Goal: Task Accomplishment & Management: Complete application form

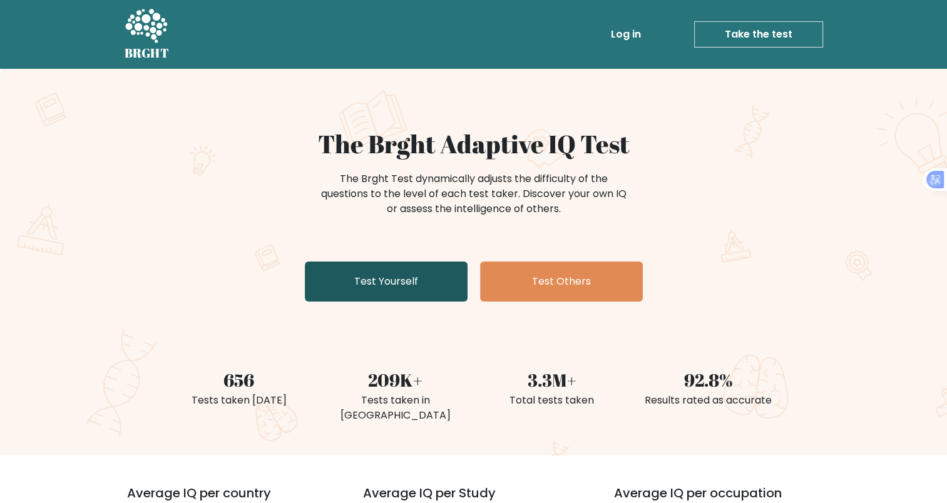
click at [369, 280] on link "Test Yourself" at bounding box center [386, 282] width 163 height 40
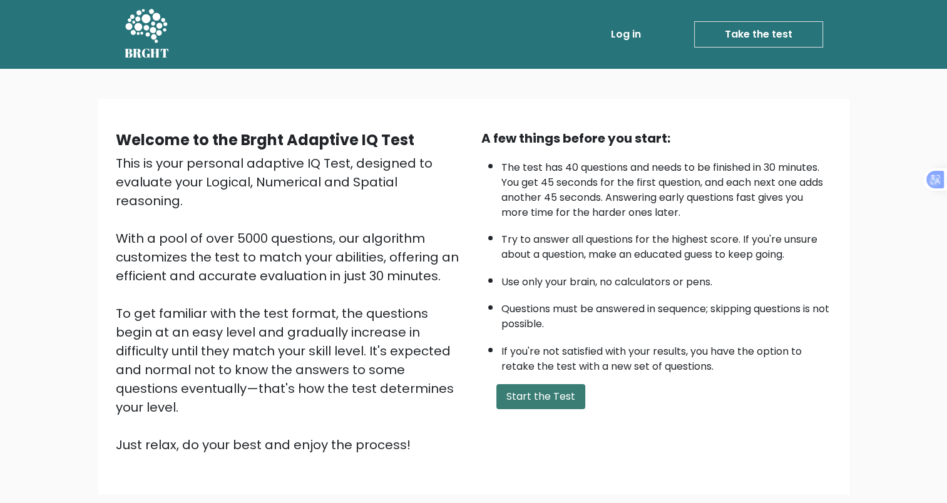
click at [565, 394] on button "Start the Test" at bounding box center [540, 396] width 89 height 25
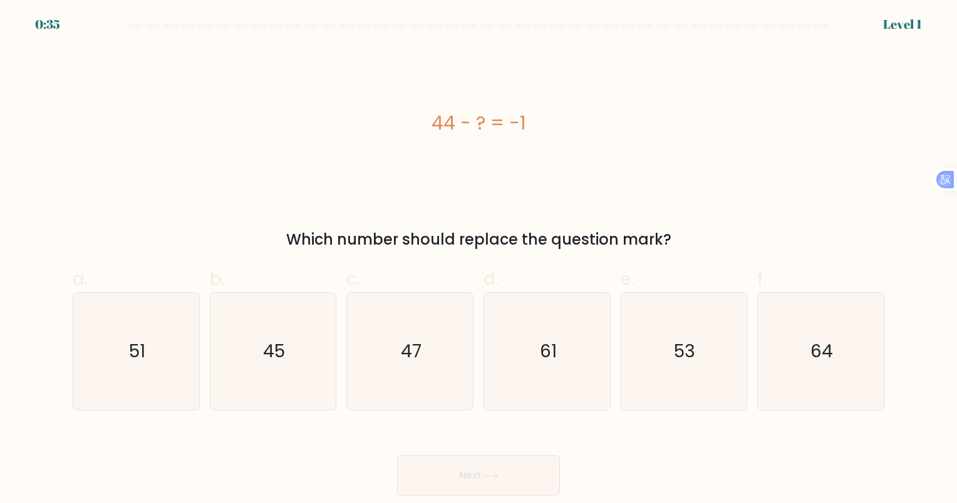
drag, startPoint x: 697, startPoint y: 237, endPoint x: 347, endPoint y: 86, distance: 381.7
click at [347, 86] on div "44 - ? = -1 Which number should replace the question mark?" at bounding box center [478, 149] width 826 height 203
click at [641, 195] on div "44 - ? = -1" at bounding box center [478, 123] width 811 height 151
drag, startPoint x: 396, startPoint y: 248, endPoint x: 341, endPoint y: 92, distance: 165.1
click at [341, 92] on div "44 - ? = -1 Which number should replace the question mark?" at bounding box center [478, 149] width 826 height 203
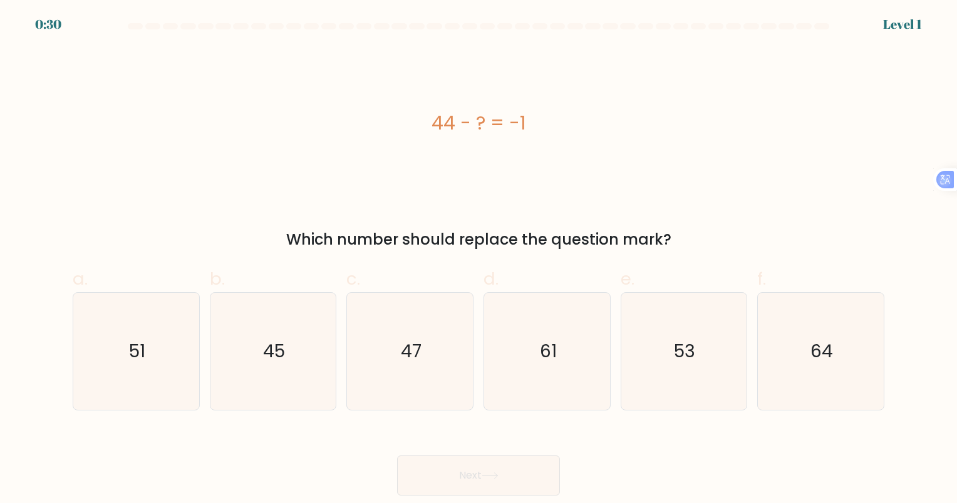
drag, startPoint x: 341, startPoint y: 92, endPoint x: 516, endPoint y: 117, distance: 176.5
copy div "44 - ? = -1 Which number should replace the question mark?"
click at [301, 358] on icon "45" at bounding box center [272, 351] width 117 height 117
click at [478, 260] on input "b. 45" at bounding box center [478, 256] width 1 height 8
radio input "true"
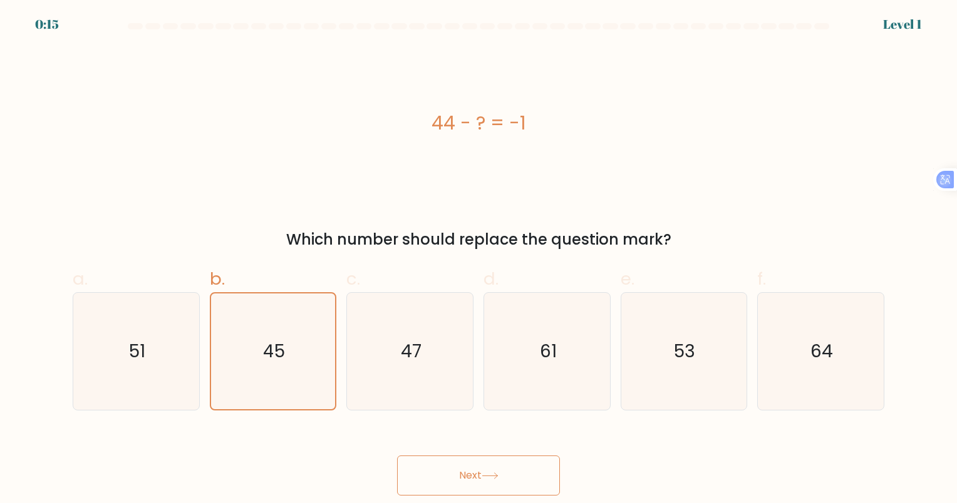
click at [482, 475] on button "Next" at bounding box center [478, 476] width 163 height 40
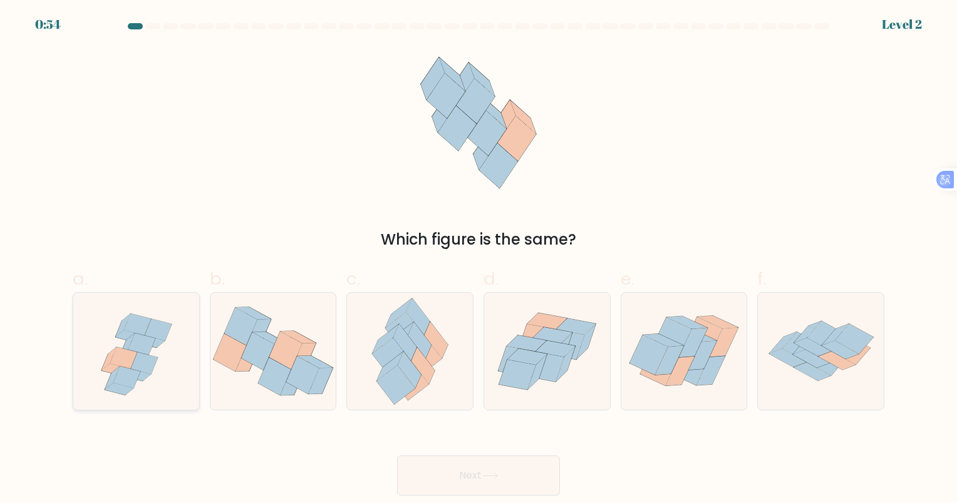
click at [167, 348] on icon at bounding box center [136, 351] width 122 height 117
click at [478, 260] on input "a." at bounding box center [478, 256] width 1 height 8
radio input "true"
click at [471, 466] on button "Next" at bounding box center [478, 476] width 163 height 40
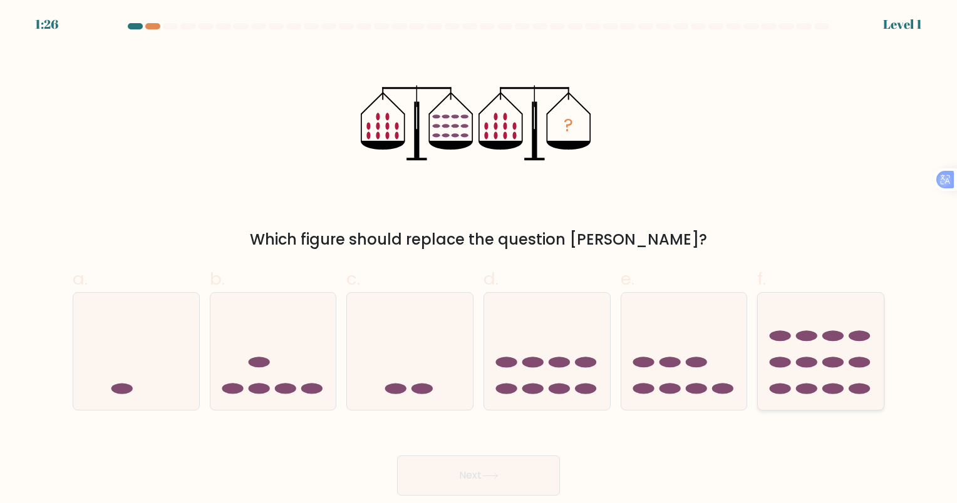
click at [808, 370] on icon at bounding box center [821, 351] width 126 height 104
click at [479, 260] on input "f." at bounding box center [478, 256] width 1 height 8
radio input "true"
click at [498, 476] on icon at bounding box center [489, 476] width 17 height 7
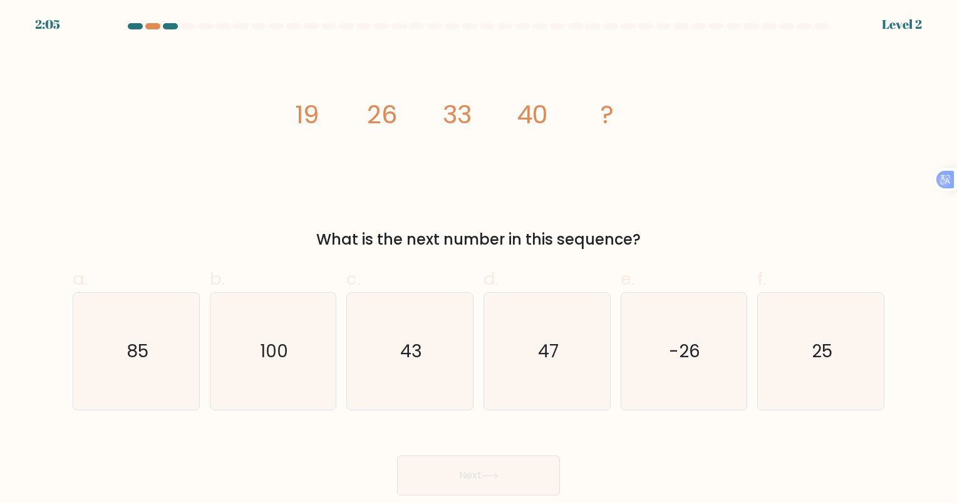
drag, startPoint x: 646, startPoint y: 123, endPoint x: 308, endPoint y: 233, distance: 355.4
click at [309, 235] on div "image/svg+xml 19 26 33 40 ? What is the next number in this sequence?" at bounding box center [478, 149] width 826 height 203
drag, startPoint x: 458, startPoint y: 235, endPoint x: 270, endPoint y: 94, distance: 235.3
click at [270, 94] on div "image/svg+xml 19 26 33 40 ? What is the next number in this sequence?" at bounding box center [478, 149] width 826 height 203
drag, startPoint x: 270, startPoint y: 94, endPoint x: 392, endPoint y: 122, distance: 125.3
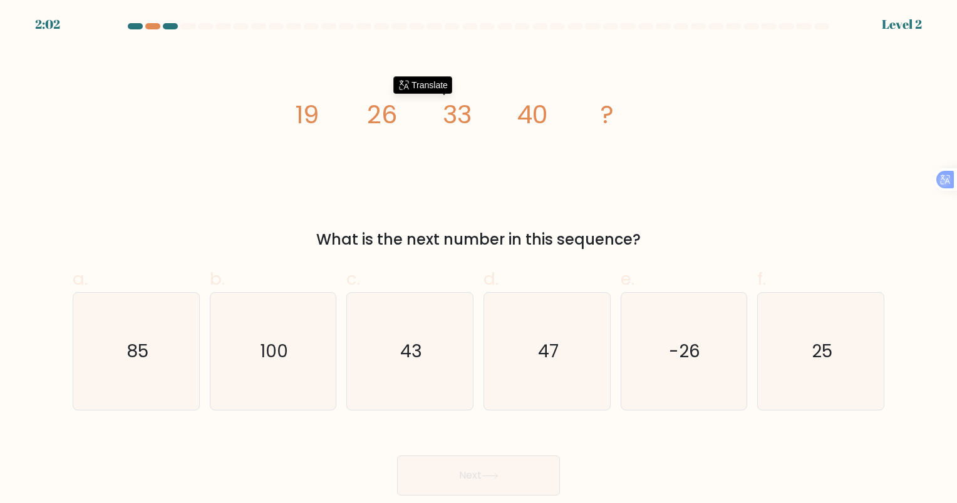
copy div "19 26 33 40 ? What is the next number in this sequence?"
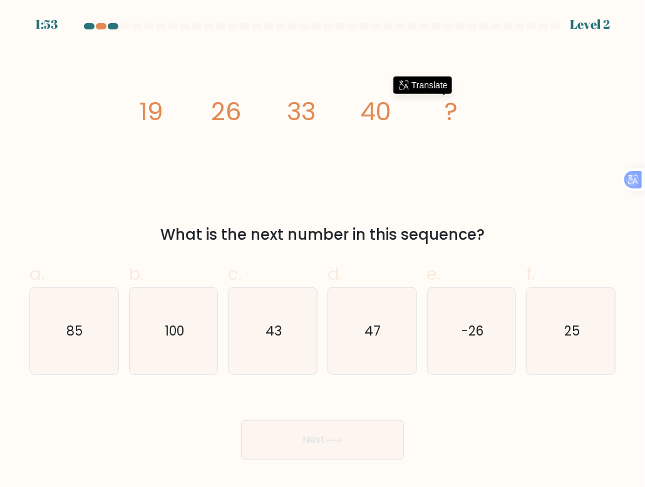
click at [285, 171] on icon "image/svg+xml 19 26 33 40 ?" at bounding box center [323, 121] width 376 height 146
click at [375, 370] on icon "47" at bounding box center [372, 331] width 86 height 86
click at [323, 252] on input "d. 47" at bounding box center [322, 248] width 1 height 8
radio input "true"
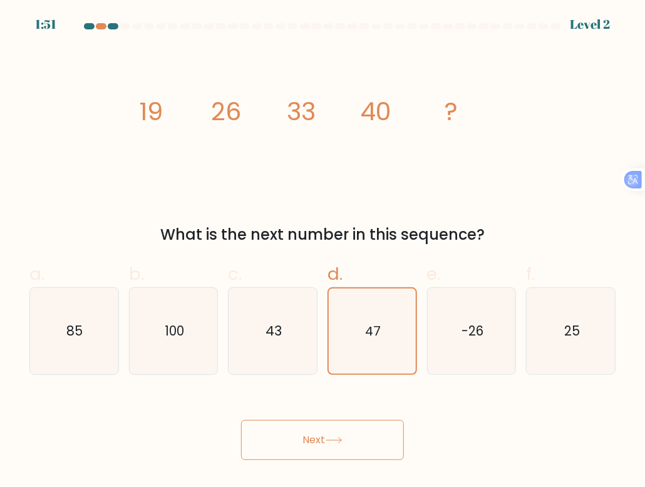
click at [351, 455] on button "Next" at bounding box center [322, 440] width 163 height 40
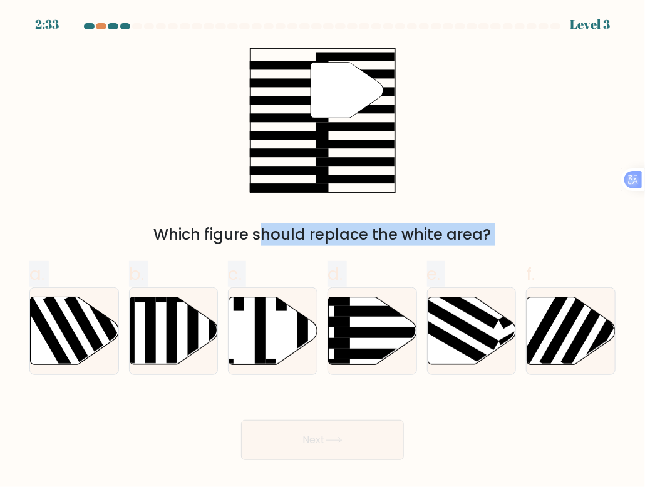
drag, startPoint x: 520, startPoint y: 246, endPoint x: 208, endPoint y: 68, distance: 358.9
click at [208, 68] on form at bounding box center [322, 241] width 645 height 437
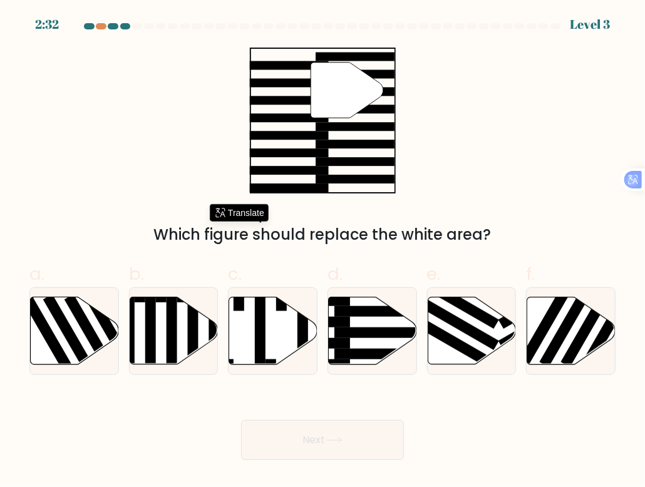
click at [463, 180] on div "" Which figure should replace the white area?" at bounding box center [322, 147] width 601 height 198
click at [493, 344] on rect at bounding box center [455, 321] width 88 height 57
click at [323, 252] on input "e." at bounding box center [322, 248] width 1 height 8
radio input "true"
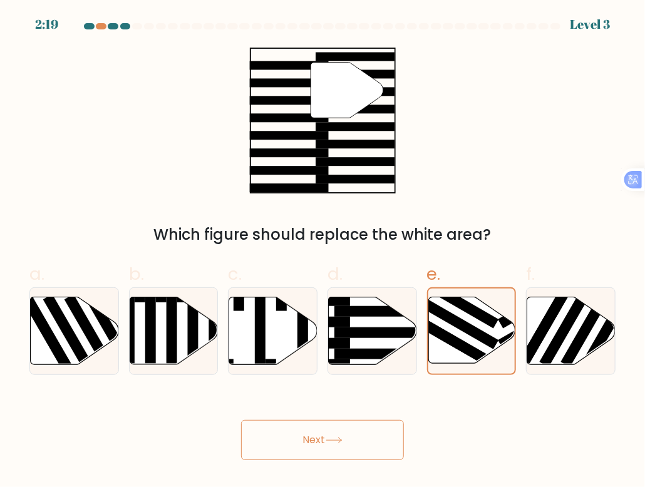
click at [340, 455] on button "Next" at bounding box center [322, 440] width 163 height 40
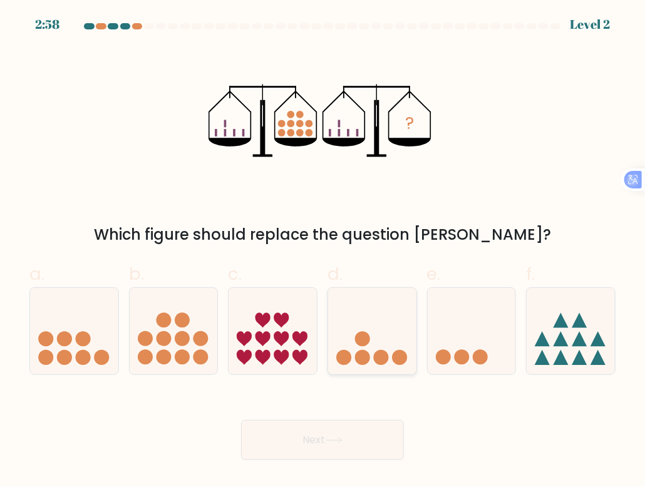
click at [364, 339] on circle at bounding box center [362, 339] width 15 height 15
click at [323, 252] on input "d." at bounding box center [322, 248] width 1 height 8
radio input "true"
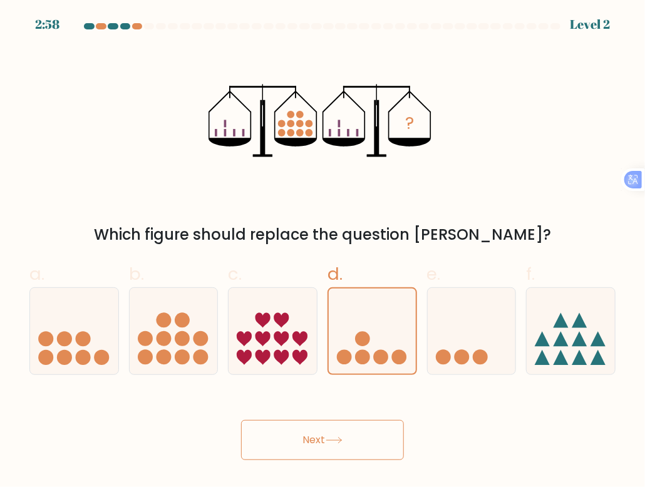
click at [375, 427] on button "Next" at bounding box center [322, 440] width 163 height 40
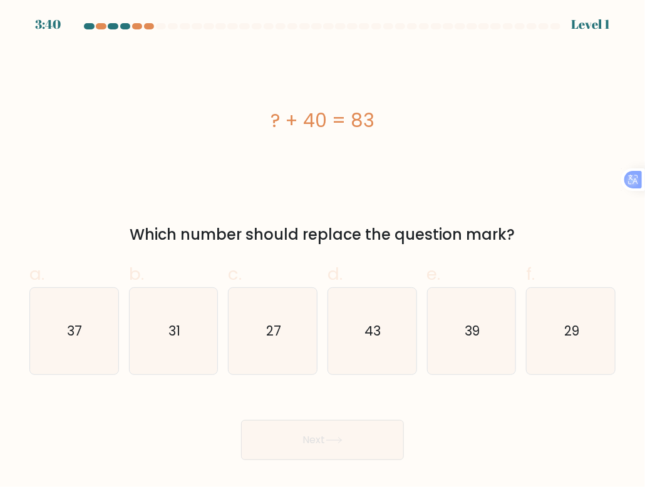
drag, startPoint x: 465, startPoint y: 235, endPoint x: 134, endPoint y: 155, distance: 340.2
click at [134, 155] on div "? + 40 = 83 Which number should replace the question mark?" at bounding box center [322, 147] width 601 height 198
copy div "? + 40 = 83 Which number should replace the question mark?"
click at [243, 165] on div "? + 40 = 83" at bounding box center [322, 121] width 586 height 146
click at [373, 315] on icon "43" at bounding box center [372, 331] width 86 height 86
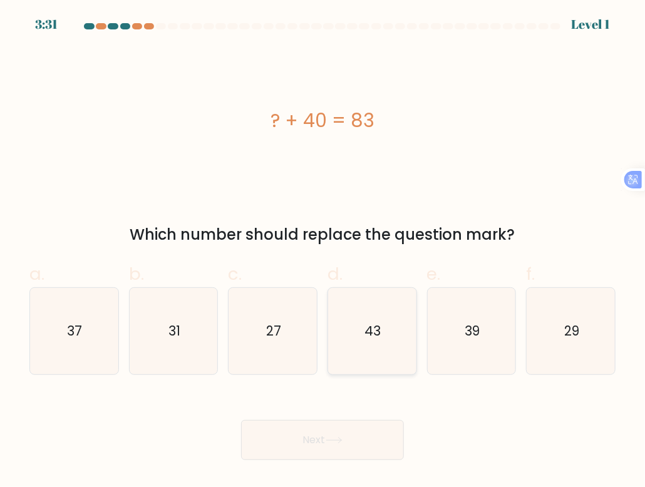
click at [323, 252] on input "d. 43" at bounding box center [322, 248] width 1 height 8
radio input "true"
click at [369, 445] on button "Next" at bounding box center [322, 440] width 163 height 40
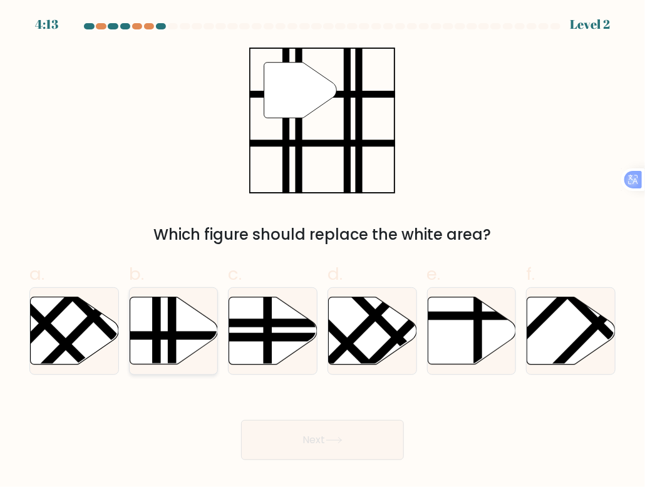
click at [198, 336] on line at bounding box center [200, 336] width 178 height 0
click at [322, 252] on input "b." at bounding box center [322, 248] width 1 height 8
radio input "true"
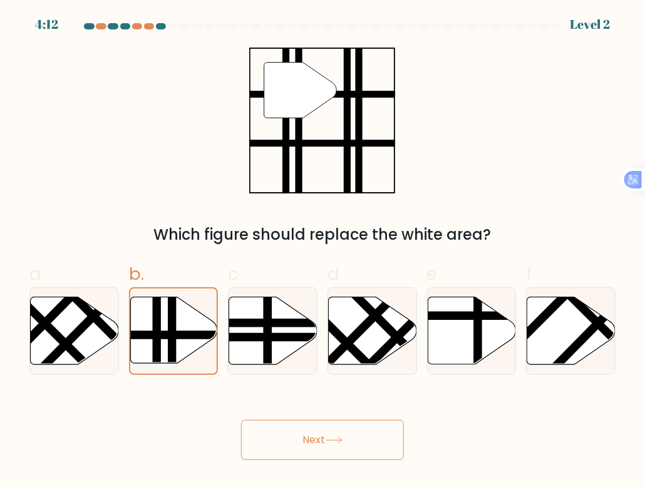
click at [336, 448] on button "Next" at bounding box center [322, 440] width 163 height 40
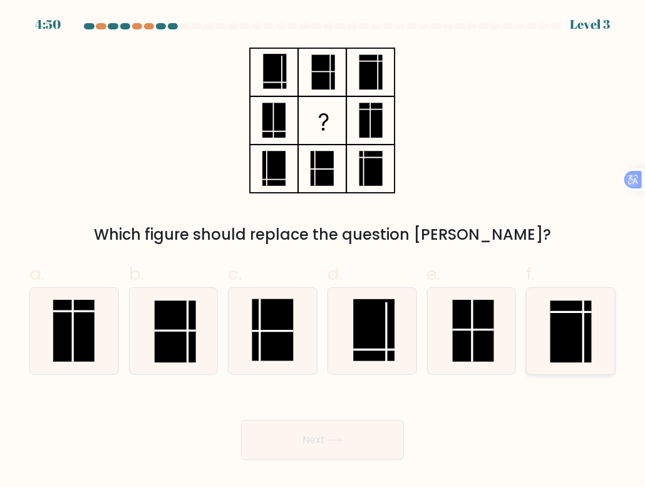
click at [564, 352] on rect at bounding box center [570, 332] width 41 height 62
click at [323, 252] on input "f." at bounding box center [322, 248] width 1 height 8
radio input "true"
click at [349, 448] on button "Next" at bounding box center [322, 440] width 163 height 40
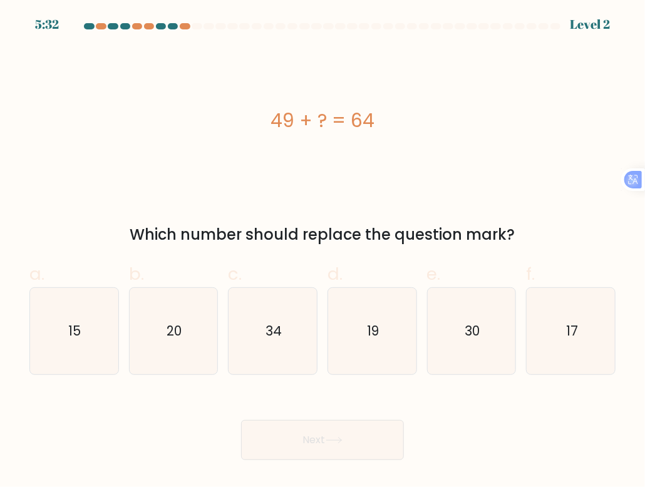
drag, startPoint x: 513, startPoint y: 236, endPoint x: 157, endPoint y: 113, distance: 377.6
click at [157, 113] on div "49 + ? = 64 Which number should replace the question mark?" at bounding box center [322, 147] width 601 height 198
copy div "49 + ? = 64 Which number should replace the question mark?"
click at [91, 324] on icon "15" at bounding box center [74, 331] width 86 height 86
click at [322, 252] on input "a. 15" at bounding box center [322, 248] width 1 height 8
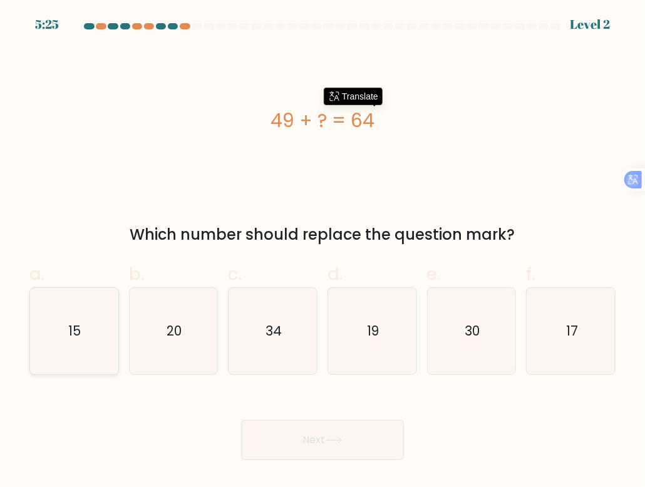
radio input "true"
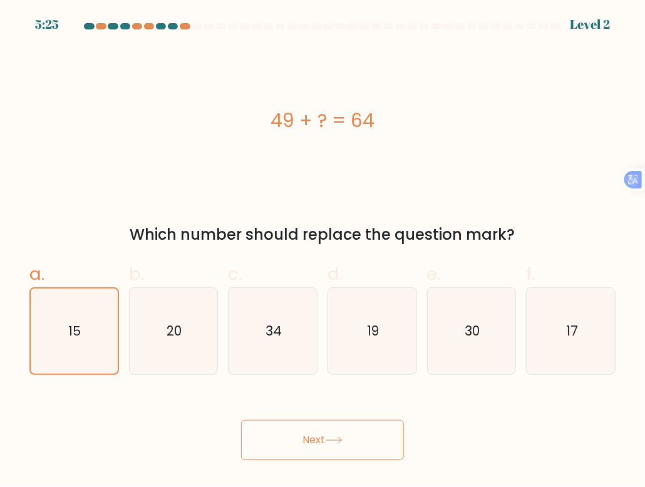
click at [311, 431] on button "Next" at bounding box center [322, 440] width 163 height 40
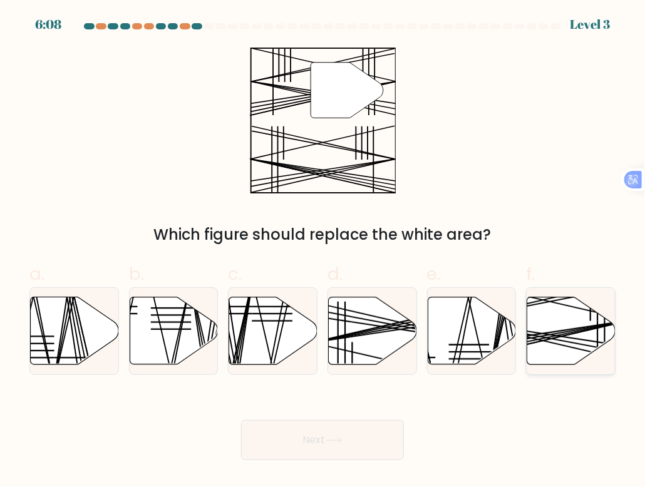
click at [586, 336] on icon at bounding box center [571, 331] width 88 height 68
click at [323, 252] on input "f." at bounding box center [322, 248] width 1 height 8
radio input "true"
click at [378, 435] on button "Next" at bounding box center [322, 440] width 163 height 40
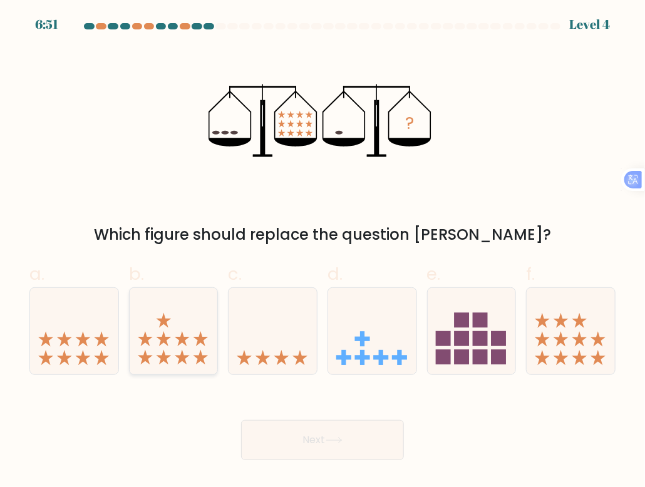
click at [195, 349] on icon at bounding box center [174, 330] width 88 height 73
click at [322, 252] on input "b." at bounding box center [322, 248] width 1 height 8
radio input "true"
click at [279, 431] on button "Next" at bounding box center [322, 440] width 163 height 40
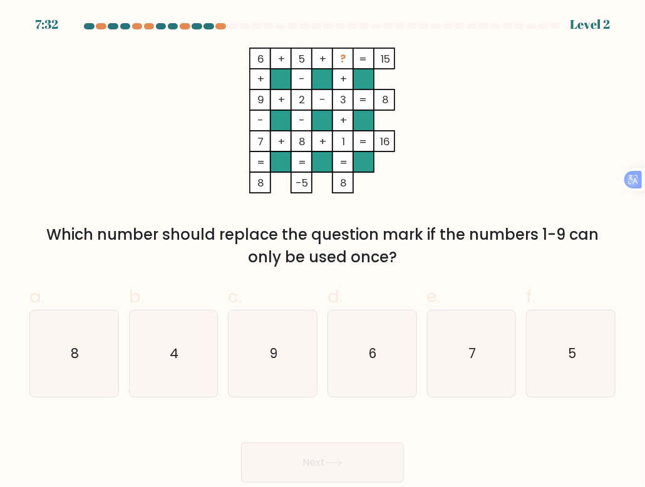
drag, startPoint x: 473, startPoint y: 266, endPoint x: 26, endPoint y: 41, distance: 500.4
click at [26, 41] on form at bounding box center [322, 253] width 645 height 460
copy div "6 + 5 + ? 15 + - + 9 + 2 - 3 8 - - + 7 + 8 + 1 = 16 = = = = 8 -5 8 = Which numb…"
click at [167, 164] on icon "6 + 5 + ? 15 + - + 9 + 2 - 3 8 - - + 7 + 8 + 1 = 16 = = = = 8 -5 8 =" at bounding box center [323, 121] width 376 height 146
click at [113, 120] on div "6 + 5 + ? 15 + - + 9 + 2 - 3 8 - - + 7 + 8 + 1 = 16 = = = = 8 -5 8 = Which numb…" at bounding box center [322, 158] width 601 height 221
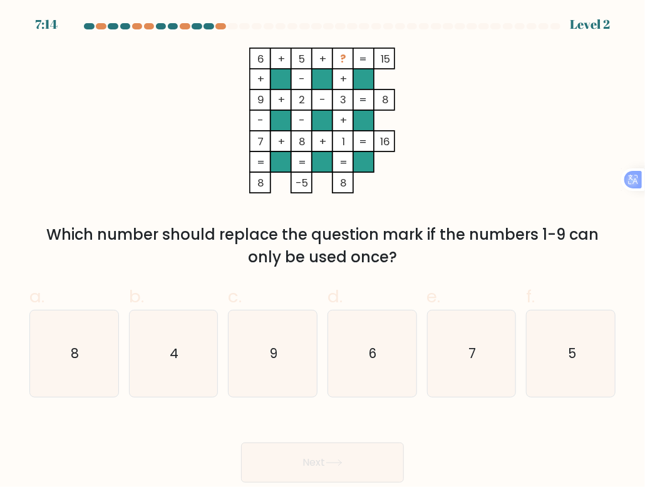
click at [119, 116] on div "6 + 5 + ? 15 + - + 9 + 2 - 3 8 - - + 7 + 8 + 1 = 16 = = = = 8 -5 8 = Which numb…" at bounding box center [322, 158] width 601 height 221
click at [190, 114] on icon "6 + 5 + ? 15 + - + 9 + 2 - 3 8 - - + 7 + 8 + 1 = 16 = = = = 8 -5 8 =" at bounding box center [323, 121] width 376 height 146
drag, startPoint x: 288, startPoint y: 352, endPoint x: 332, endPoint y: 439, distance: 96.9
click at [287, 352] on icon "9" at bounding box center [273, 354] width 86 height 86
click at [322, 252] on input "c. 9" at bounding box center [322, 248] width 1 height 8
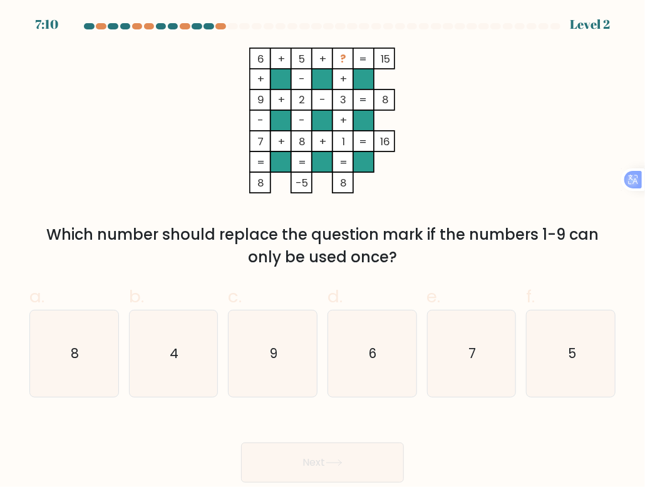
radio input "true"
click at [338, 448] on button "Next" at bounding box center [322, 463] width 163 height 40
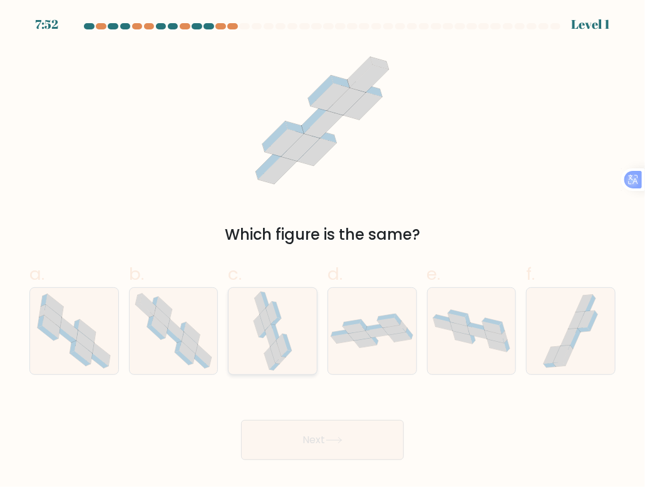
click at [266, 341] on icon at bounding box center [272, 331] width 41 height 86
click at [322, 252] on input "c." at bounding box center [322, 248] width 1 height 8
radio input "true"
click at [321, 451] on button "Next" at bounding box center [322, 440] width 163 height 40
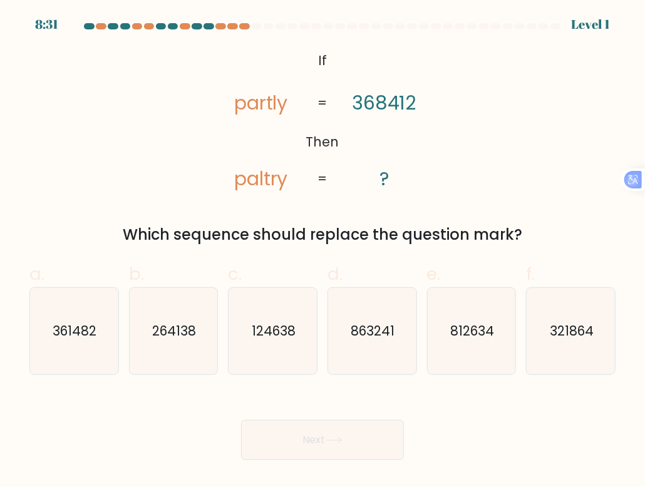
drag, startPoint x: 398, startPoint y: 241, endPoint x: 193, endPoint y: 34, distance: 291.3
click at [193, 34] on form "If ?" at bounding box center [322, 241] width 645 height 437
click at [540, 167] on div "@import url('https://fonts.googleapis.com/css?family=Abril+Fatface:400,100,100i…" at bounding box center [322, 147] width 601 height 198
click at [581, 326] on text "321864" at bounding box center [572, 331] width 44 height 18
click at [323, 252] on input "f. 321864" at bounding box center [322, 248] width 1 height 8
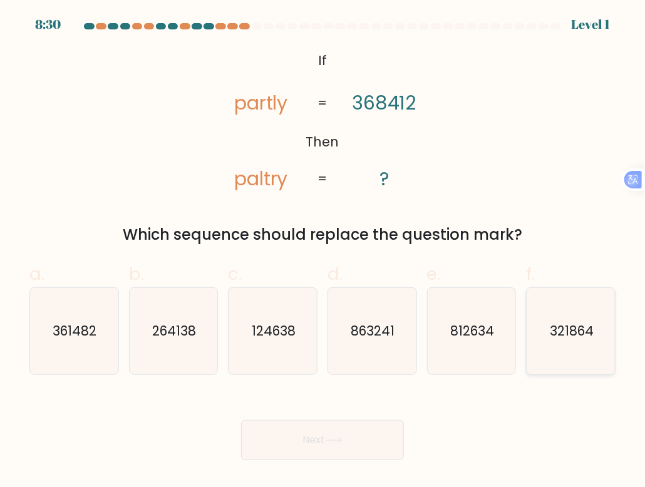
radio input "true"
click at [363, 443] on button "Next" at bounding box center [322, 440] width 163 height 40
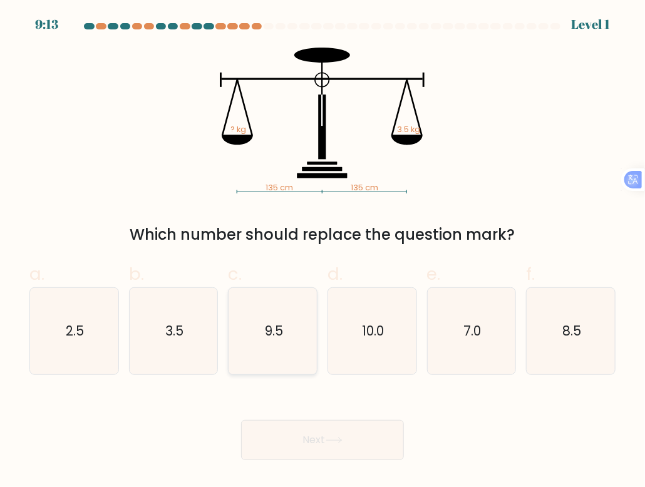
drag, startPoint x: 302, startPoint y: 320, endPoint x: 320, endPoint y: 394, distance: 76.5
click at [302, 319] on icon "9.5" at bounding box center [273, 331] width 86 height 86
click at [322, 252] on input "c. 9.5" at bounding box center [322, 248] width 1 height 8
radio input "true"
click at [327, 438] on button "Next" at bounding box center [322, 440] width 163 height 40
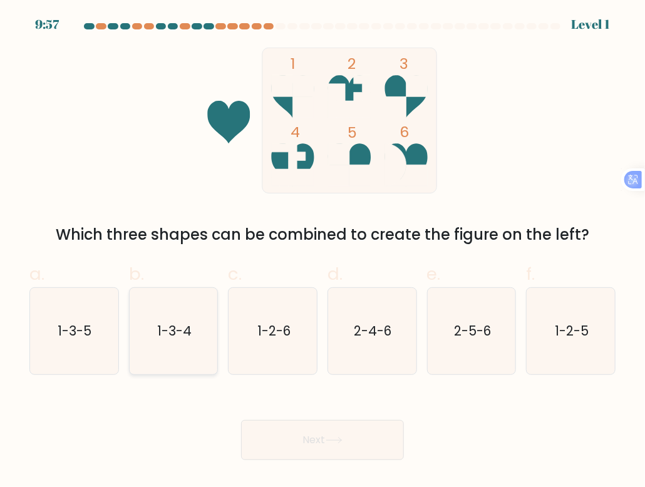
click at [195, 321] on icon "1-3-4" at bounding box center [173, 331] width 86 height 86
click at [322, 252] on input "b. 1-3-4" at bounding box center [322, 248] width 1 height 8
radio input "true"
click at [297, 446] on button "Next" at bounding box center [322, 440] width 163 height 40
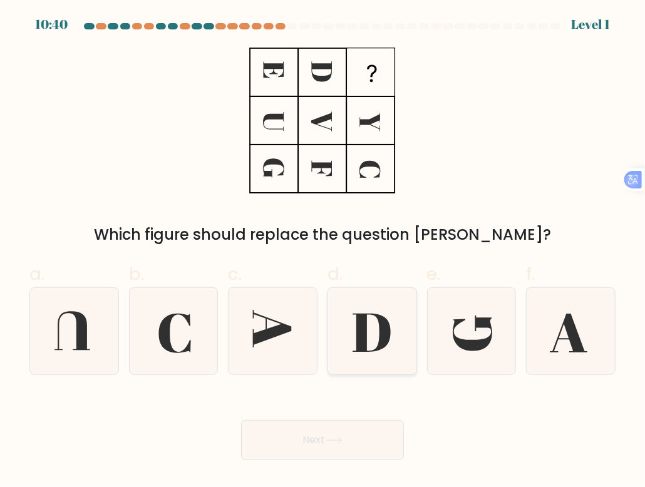
click at [366, 314] on icon at bounding box center [372, 333] width 38 height 38
click at [323, 252] on input "d." at bounding box center [322, 248] width 1 height 8
radio input "true"
click at [374, 441] on button "Next" at bounding box center [322, 440] width 163 height 40
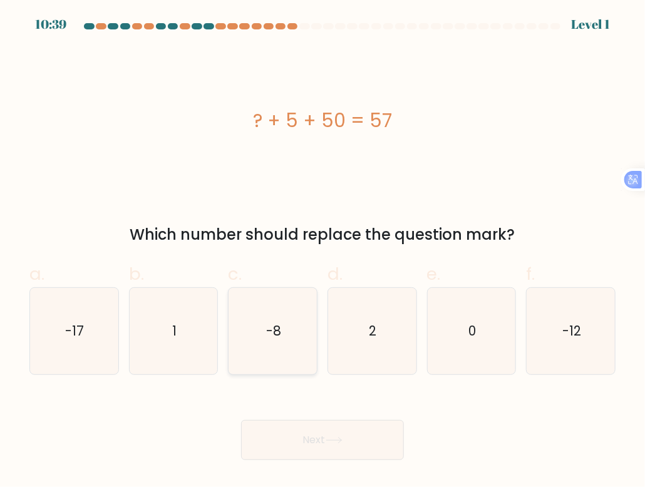
click at [277, 321] on icon "-8" at bounding box center [273, 331] width 86 height 86
click at [322, 252] on input "c. -8" at bounding box center [322, 248] width 1 height 8
radio input "true"
drag, startPoint x: 521, startPoint y: 238, endPoint x: 128, endPoint y: 131, distance: 406.7
click at [128, 131] on div "? + 5 + 50 = 57 Which number should replace the question mark?" at bounding box center [322, 147] width 601 height 198
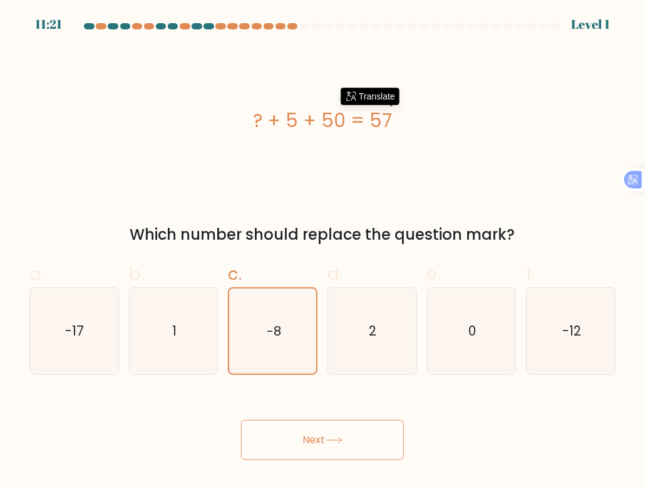
copy div "? + 5 + 50 = 57 Which number should replace the question mark?"
click at [152, 59] on div "? + 5 + 50 = 57" at bounding box center [322, 121] width 586 height 146
click at [366, 312] on icon "2" at bounding box center [372, 331] width 86 height 86
click at [323, 252] on input "d. 2" at bounding box center [322, 248] width 1 height 8
radio input "true"
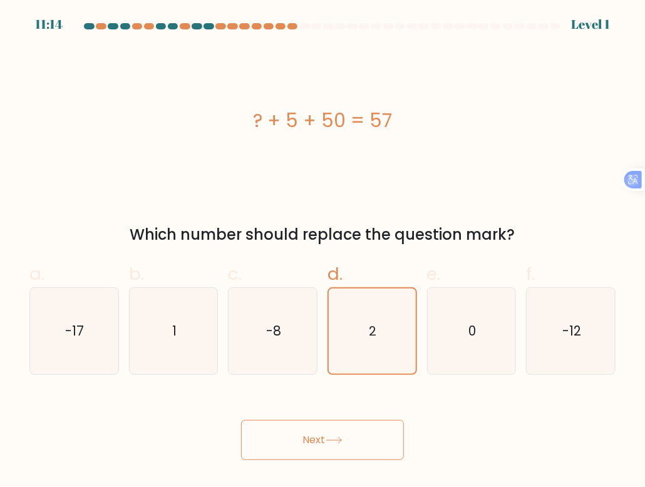
click at [368, 424] on button "Next" at bounding box center [322, 440] width 163 height 40
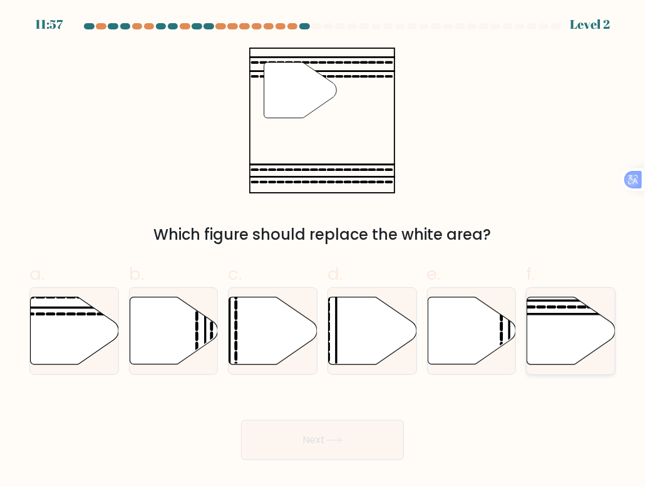
click at [572, 324] on icon at bounding box center [571, 331] width 88 height 68
click at [323, 252] on input "f." at bounding box center [322, 248] width 1 height 8
radio input "true"
click at [337, 440] on icon at bounding box center [333, 441] width 15 height 6
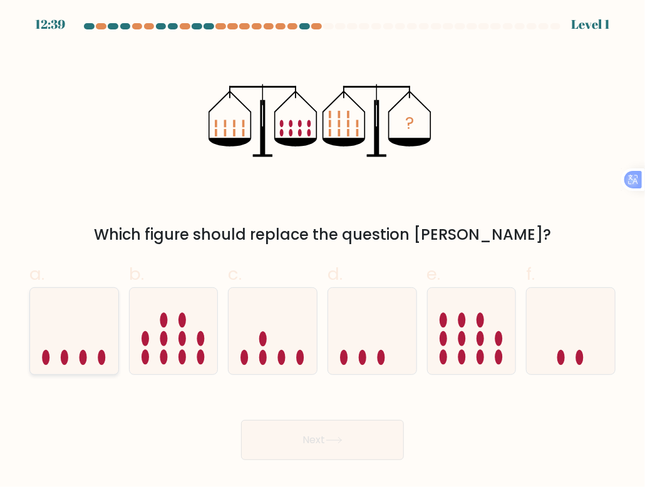
click at [91, 352] on icon at bounding box center [74, 330] width 88 height 73
click at [322, 252] on input "a." at bounding box center [322, 248] width 1 height 8
radio input "true"
click at [327, 442] on button "Next" at bounding box center [322, 440] width 163 height 40
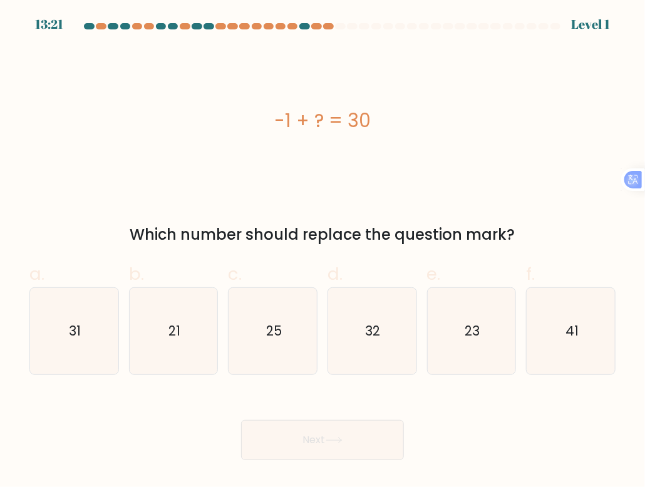
drag, startPoint x: 537, startPoint y: 242, endPoint x: 248, endPoint y: 98, distance: 322.8
click at [248, 98] on div "-1 + ? = 30 Which number should replace the question mark?" at bounding box center [322, 147] width 601 height 198
drag, startPoint x: 248, startPoint y: 98, endPoint x: 306, endPoint y: 115, distance: 60.6
copy div "-1 + ? = 30 Which number should replace the question mark?"
click at [78, 326] on text "31" at bounding box center [75, 331] width 12 height 18
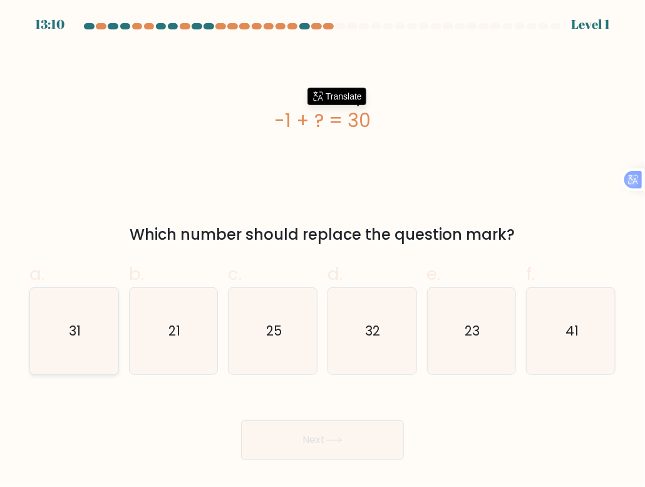
click at [322, 252] on input "a. 31" at bounding box center [322, 248] width 1 height 8
radio input "true"
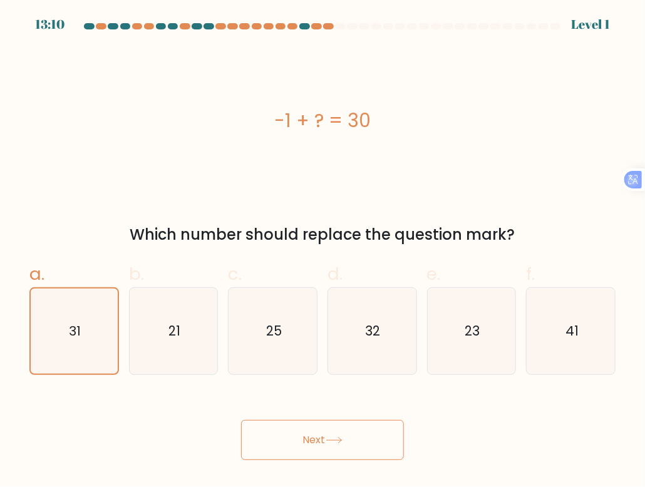
click at [389, 449] on button "Next" at bounding box center [322, 440] width 163 height 40
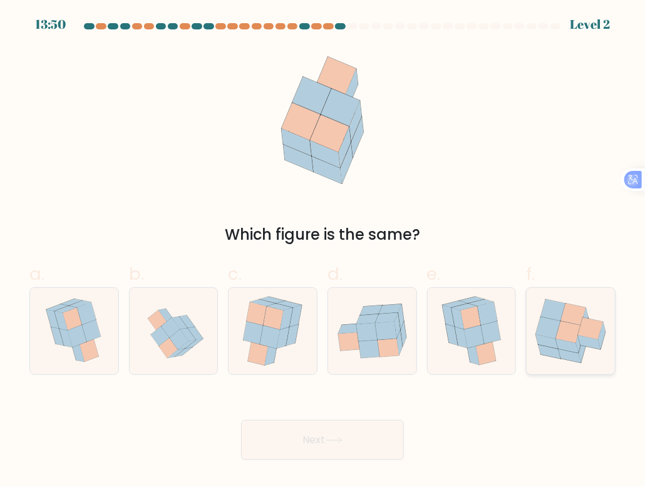
click at [550, 339] on icon at bounding box center [547, 341] width 23 height 14
click at [323, 252] on input "f." at bounding box center [322, 248] width 1 height 8
radio input "true"
click at [333, 452] on button "Next" at bounding box center [322, 440] width 163 height 40
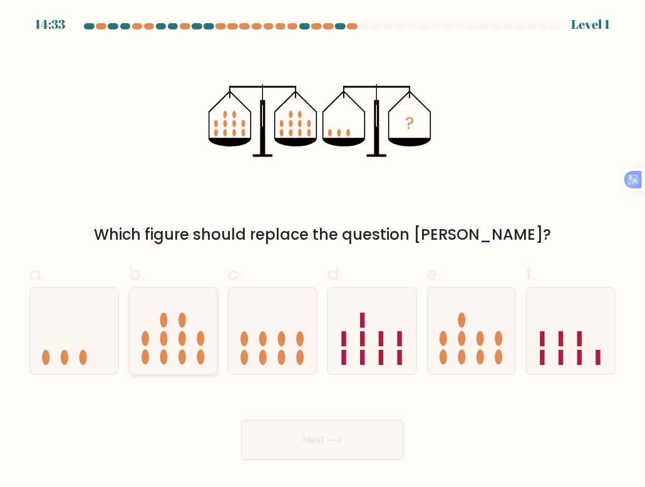
click at [153, 359] on icon at bounding box center [174, 330] width 88 height 73
click at [322, 252] on input "b." at bounding box center [322, 248] width 1 height 8
radio input "true"
click at [301, 439] on button "Next" at bounding box center [322, 440] width 163 height 40
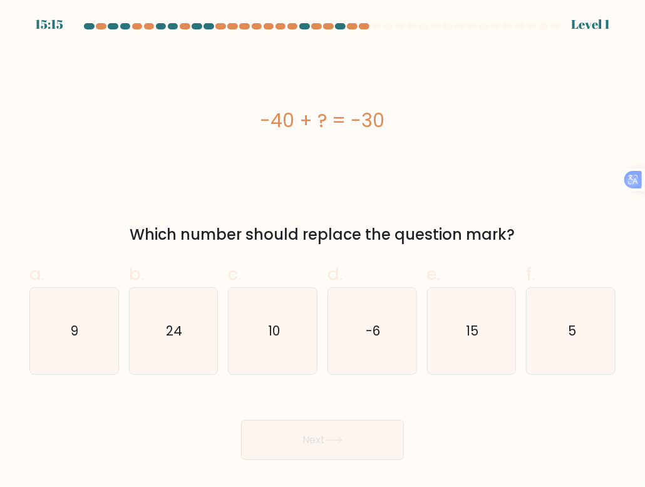
drag, startPoint x: 535, startPoint y: 221, endPoint x: 143, endPoint y: 119, distance: 405.6
click at [143, 119] on div "-40 + ? = -30 Which number should replace the question mark?" at bounding box center [322, 147] width 601 height 198
copy div "-40 + ? = -30 Which number should replace the question mark?"
click at [239, 330] on icon "10" at bounding box center [273, 331] width 86 height 86
click at [322, 252] on input "c. 10" at bounding box center [322, 248] width 1 height 8
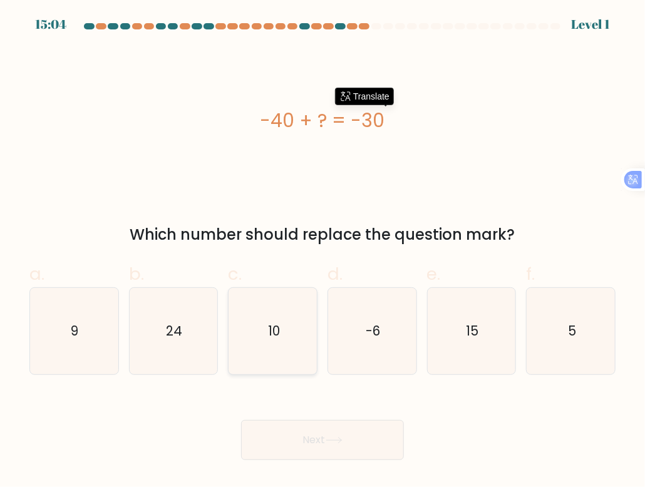
radio input "true"
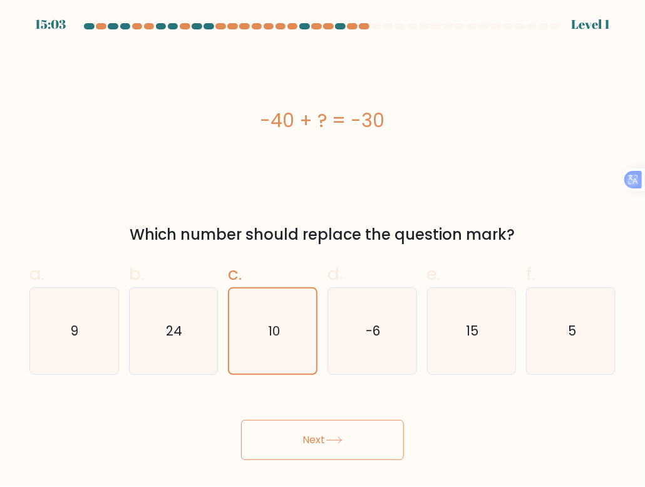
click at [321, 421] on button "Next" at bounding box center [322, 440] width 163 height 40
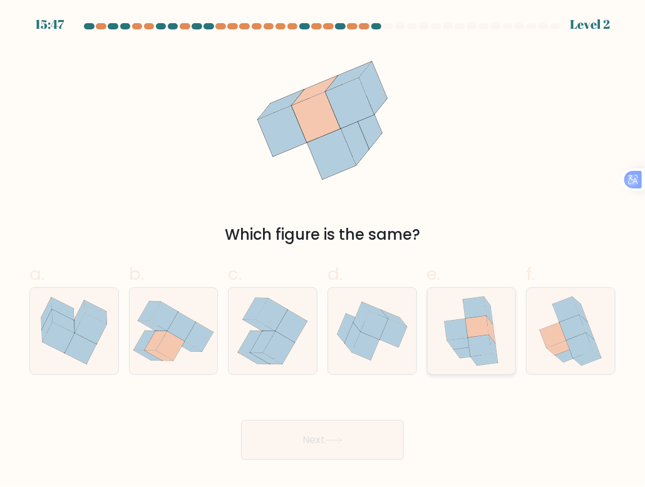
click at [477, 339] on icon at bounding box center [479, 345] width 23 height 21
click at [323, 252] on input "e." at bounding box center [322, 248] width 1 height 8
radio input "true"
click at [355, 451] on button "Next" at bounding box center [322, 440] width 163 height 40
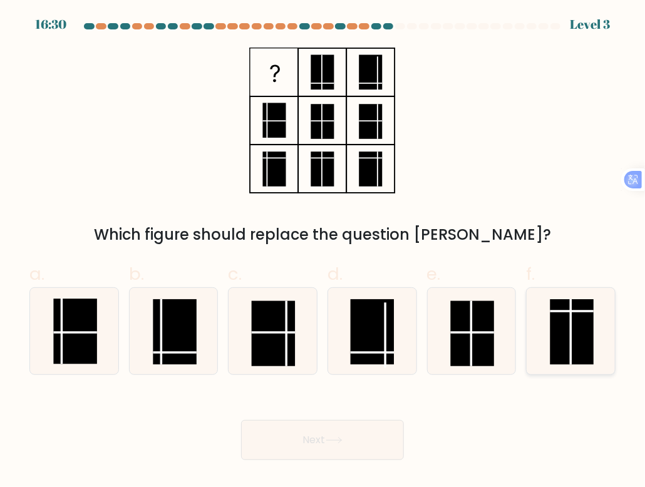
click at [554, 314] on rect at bounding box center [571, 331] width 43 height 65
click at [323, 252] on input "f." at bounding box center [322, 248] width 1 height 8
radio input "true"
click at [361, 434] on button "Next" at bounding box center [322, 440] width 163 height 40
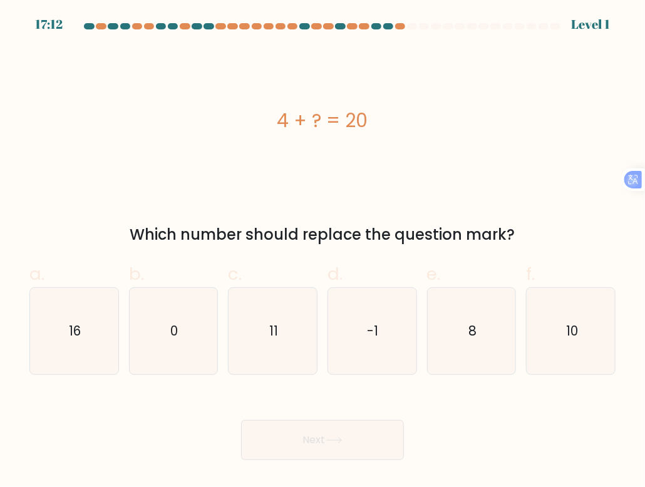
drag, startPoint x: 363, startPoint y: 239, endPoint x: 169, endPoint y: 120, distance: 227.4
click at [169, 120] on div "4 + ? = 20 Which number should replace the question mark?" at bounding box center [322, 147] width 601 height 198
copy div "4 + ? = 20 Which number should replace the question mark?"
click at [232, 165] on div "4 + ? = 20" at bounding box center [322, 121] width 586 height 146
drag, startPoint x: 56, startPoint y: 339, endPoint x: 91, endPoint y: 370, distance: 47.5
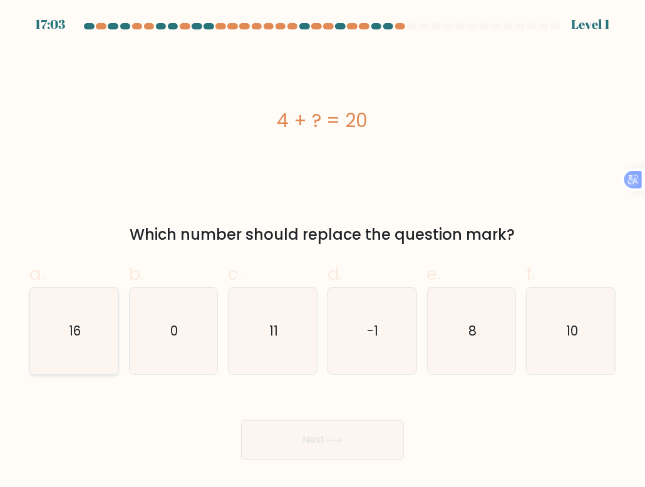
click at [56, 339] on icon "16" at bounding box center [74, 331] width 86 height 86
click at [322, 252] on input "a. 16" at bounding box center [322, 248] width 1 height 8
radio input "true"
click at [334, 429] on button "Next" at bounding box center [322, 440] width 163 height 40
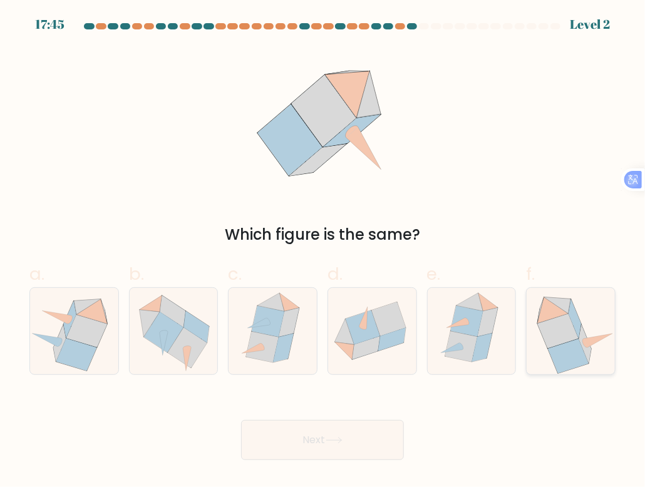
click at [600, 316] on icon at bounding box center [571, 331] width 88 height 86
click at [323, 252] on input "f." at bounding box center [322, 248] width 1 height 8
radio input "true"
click at [323, 421] on button "Next" at bounding box center [322, 440] width 163 height 40
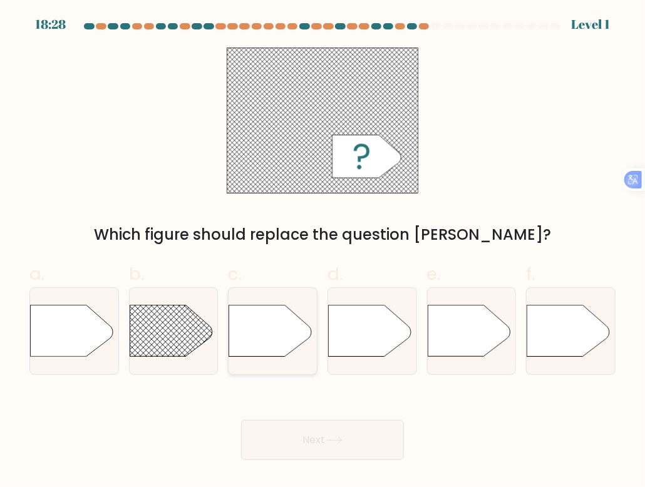
click at [254, 334] on icon at bounding box center [270, 331] width 83 height 51
click at [322, 252] on input "c." at bounding box center [322, 248] width 1 height 8
radio input "true"
click at [157, 345] on line at bounding box center [107, 295] width 351 height 351
click at [322, 252] on input "b." at bounding box center [322, 248] width 1 height 8
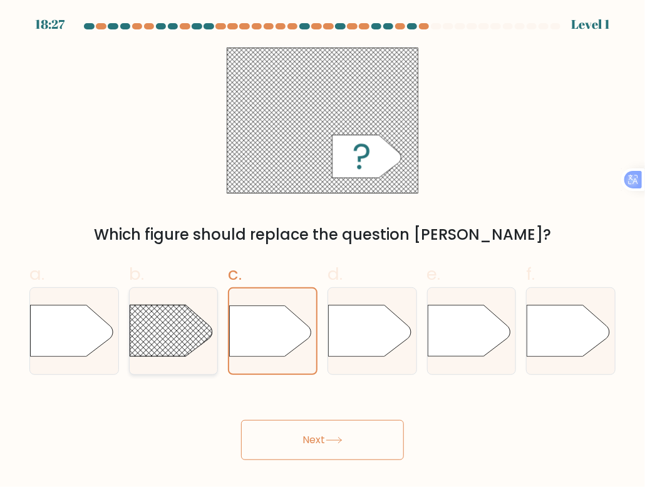
radio input "true"
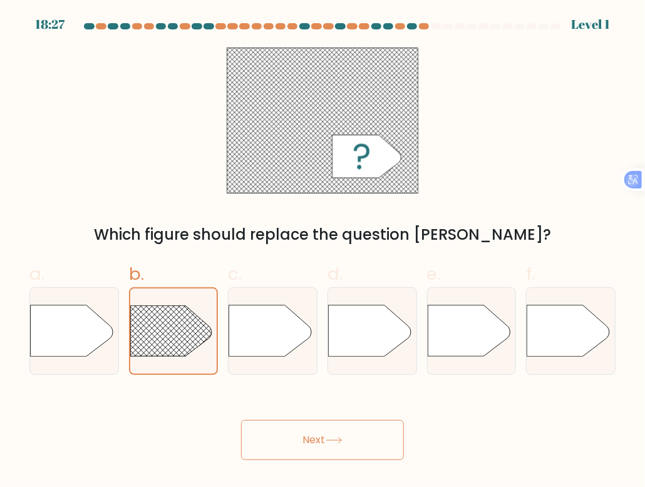
click at [312, 437] on button "Next" at bounding box center [322, 440] width 163 height 40
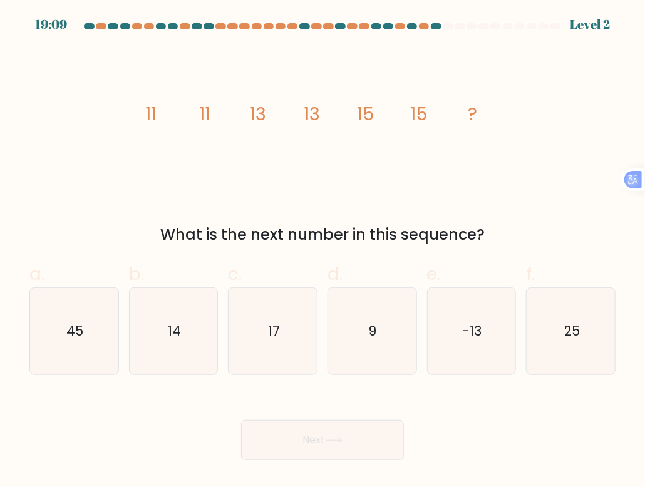
drag, startPoint x: 494, startPoint y: 105, endPoint x: 110, endPoint y: 115, distance: 383.9
click at [110, 115] on div "image/svg+xml 11 11 13 13 15 15 ? What is the next number in this sequence?" at bounding box center [322, 147] width 601 height 198
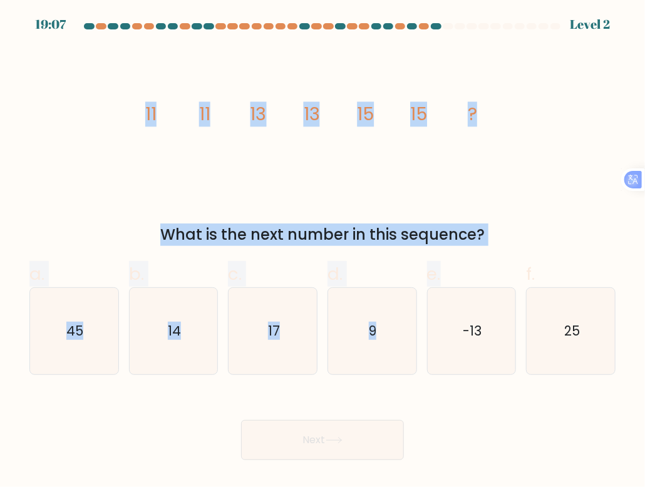
drag, startPoint x: 488, startPoint y: 247, endPoint x: 145, endPoint y: 119, distance: 366.9
click at [145, 119] on form at bounding box center [322, 241] width 645 height 437
drag, startPoint x: 145, startPoint y: 119, endPoint x: 215, endPoint y: 177, distance: 91.2
click at [215, 177] on icon "image/svg+xml 11 11 13 13 15 15 ?" at bounding box center [323, 121] width 376 height 146
click at [130, 116] on div "image/svg+xml 11 11 13 13 15 15 ? What is the next number in this sequence?" at bounding box center [322, 147] width 601 height 198
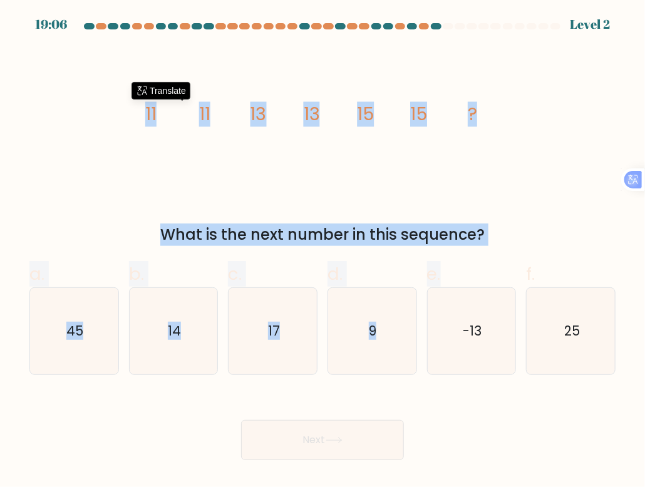
click at [287, 170] on icon "image/svg+xml 11 11 13 13 15 15 ?" at bounding box center [323, 121] width 376 height 146
click at [563, 152] on div "image/svg+xml 11 11 13 13 15 15 ? What is the next number in this sequence?" at bounding box center [322, 147] width 601 height 198
drag, startPoint x: 194, startPoint y: 108, endPoint x: 546, endPoint y: 219, distance: 368.9
click at [546, 219] on div "image/svg+xml 11 11 13 13 15 15 ? What is the next number in this sequence?" at bounding box center [322, 147] width 601 height 198
drag, startPoint x: 546, startPoint y: 219, endPoint x: 445, endPoint y: 225, distance: 101.6
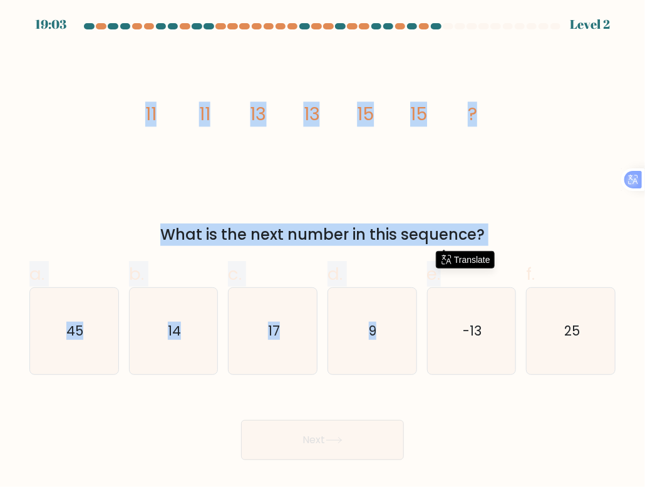
copy div "11 11 13 13 15 15 ? What is the next number in this sequence?"
click at [264, 151] on icon "image/svg+xml 11 11 13 13 15 15 ?" at bounding box center [323, 121] width 376 height 146
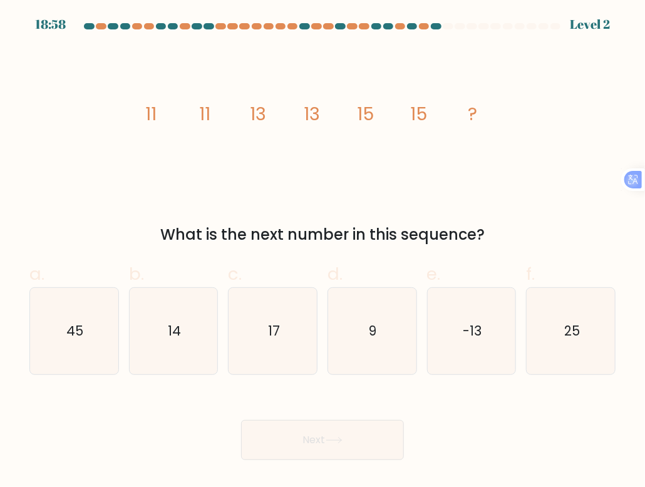
click at [573, 169] on div "image/svg+xml 11 11 13 13 15 15 ? What is the next number in this sequence?" at bounding box center [322, 147] width 601 height 198
click at [619, 160] on div "image/svg+xml 11 11 13 13 15 15 ? What is the next number in this sequence?" at bounding box center [322, 147] width 601 height 198
click at [282, 339] on icon "17" at bounding box center [273, 331] width 86 height 86
click at [322, 252] on input "c. 17" at bounding box center [322, 248] width 1 height 8
radio input "true"
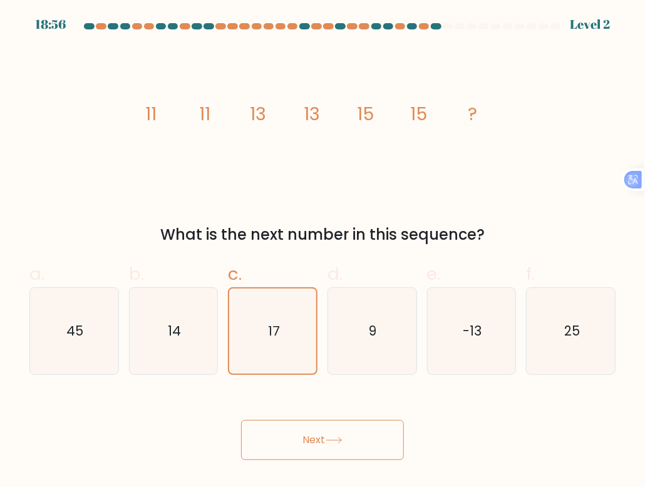
click at [341, 438] on icon at bounding box center [334, 440] width 17 height 7
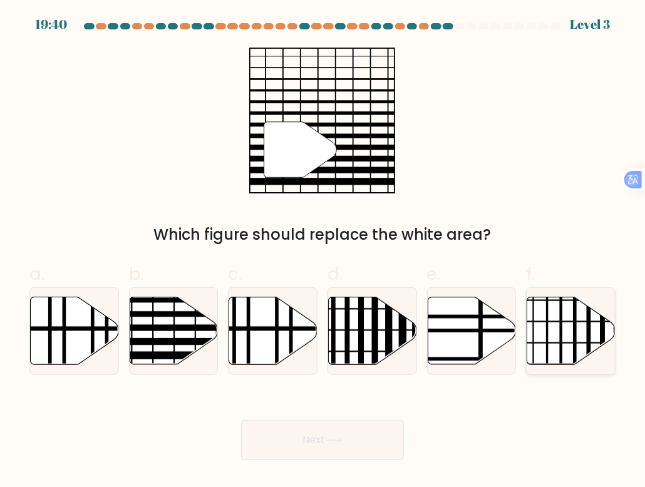
click at [581, 347] on icon at bounding box center [571, 331] width 88 height 68
click at [323, 252] on input "f." at bounding box center [322, 248] width 1 height 8
radio input "true"
click at [348, 445] on button "Next" at bounding box center [322, 440] width 163 height 40
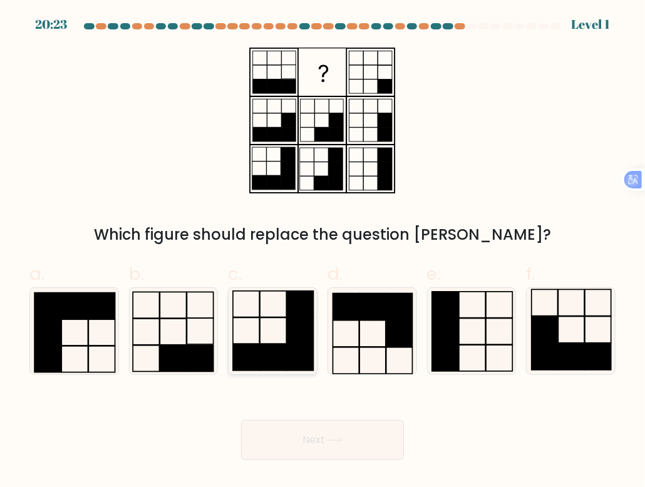
click at [260, 353] on rect at bounding box center [273, 357] width 26 height 26
click at [322, 252] on input "c." at bounding box center [322, 248] width 1 height 8
radio input "true"
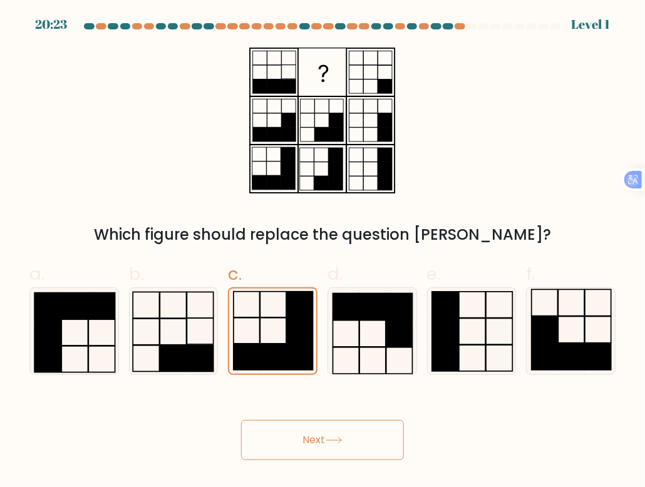
click at [291, 422] on button "Next" at bounding box center [322, 440] width 163 height 40
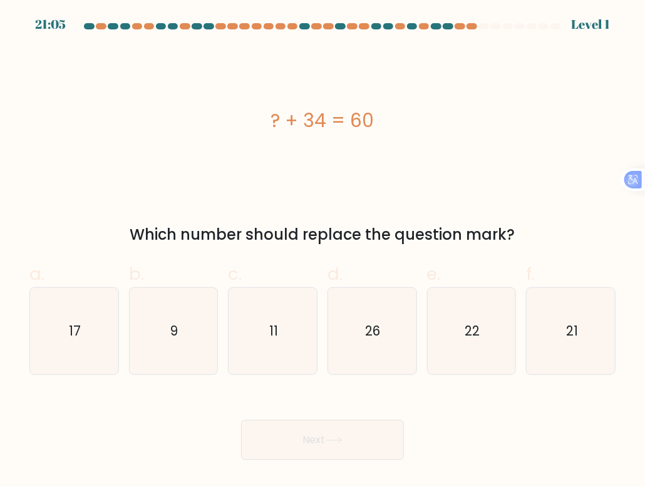
drag, startPoint x: 248, startPoint y: 111, endPoint x: 528, endPoint y: 234, distance: 306.2
click at [528, 234] on div "? + 34 = 60 Which number should replace the question mark?" at bounding box center [322, 147] width 601 height 198
click at [264, 164] on div "? + 34 = 60" at bounding box center [322, 121] width 586 height 146
click at [383, 341] on icon "26" at bounding box center [372, 331] width 86 height 86
click at [323, 252] on input "d. 26" at bounding box center [322, 248] width 1 height 8
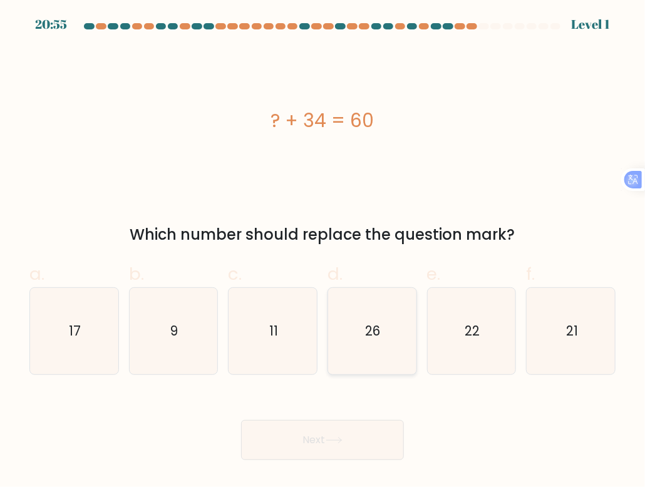
radio input "true"
click at [374, 438] on button "Next" at bounding box center [322, 440] width 163 height 40
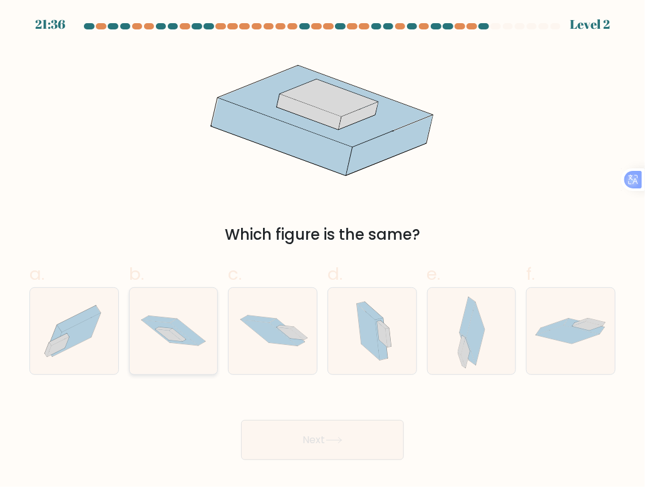
click at [175, 357] on icon at bounding box center [174, 331] width 88 height 58
click at [322, 252] on input "b." at bounding box center [322, 248] width 1 height 8
radio input "true"
click at [318, 448] on button "Next" at bounding box center [322, 440] width 163 height 40
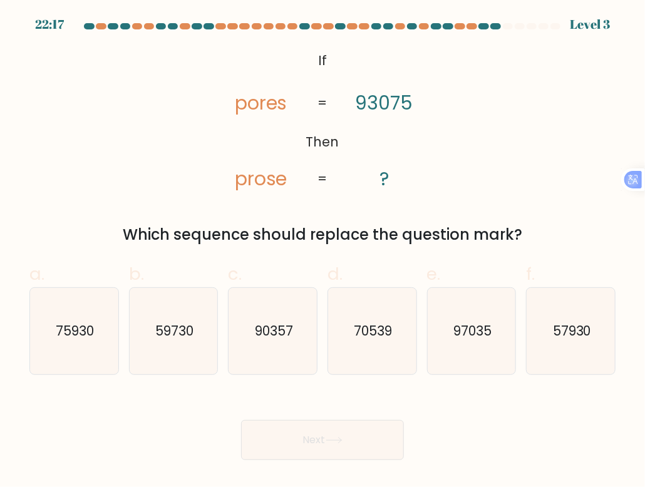
drag, startPoint x: 239, startPoint y: 46, endPoint x: 536, endPoint y: 232, distance: 350.2
click at [536, 232] on form "If ?" at bounding box center [322, 241] width 645 height 437
click at [173, 140] on div "@import url('https://fonts.googleapis.com/css?family=Abril+Fatface:400,100,100i…" at bounding box center [322, 147] width 601 height 198
click at [89, 167] on div "@import url('https://fonts.googleapis.com/css?family=Abril+Fatface:400,100,100i…" at bounding box center [322, 147] width 601 height 198
drag, startPoint x: 66, startPoint y: 163, endPoint x: 148, endPoint y: 274, distance: 138.7
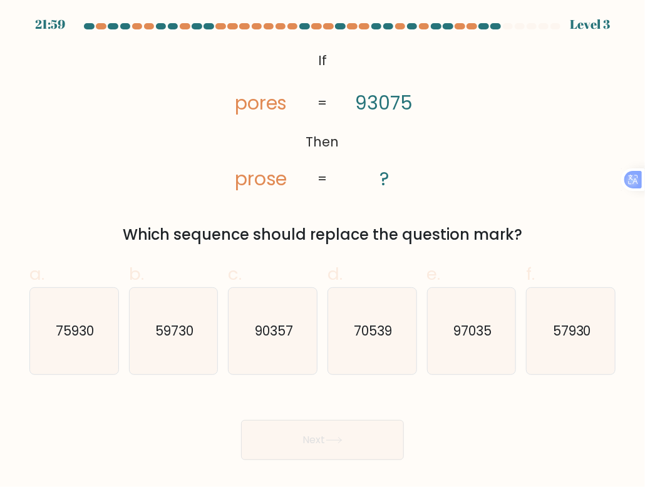
click at [66, 163] on div "@import url('https://fonts.googleapis.com/css?family=Abril+Fatface:400,100,100i…" at bounding box center [322, 147] width 601 height 198
click at [379, 332] on text "70539" at bounding box center [373, 331] width 38 height 18
click at [323, 252] on input "d. 70539" at bounding box center [322, 248] width 1 height 8
radio input "true"
click at [369, 445] on button "Next" at bounding box center [322, 440] width 163 height 40
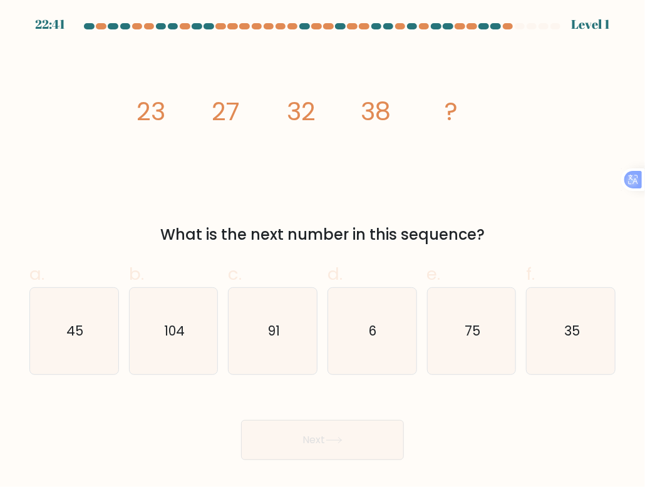
drag, startPoint x: 500, startPoint y: 237, endPoint x: 67, endPoint y: 100, distance: 454.4
click at [67, 100] on div "image/svg+xml 23 27 32 38 ? What is the next number in this sequence?" at bounding box center [322, 147] width 601 height 198
click at [125, 187] on div "image/svg+xml 23 27 32 38 ? What is the next number in this sequence?" at bounding box center [322, 147] width 601 height 198
click at [262, 424] on button "Next" at bounding box center [322, 440] width 163 height 40
click at [80, 321] on icon "45" at bounding box center [74, 331] width 86 height 86
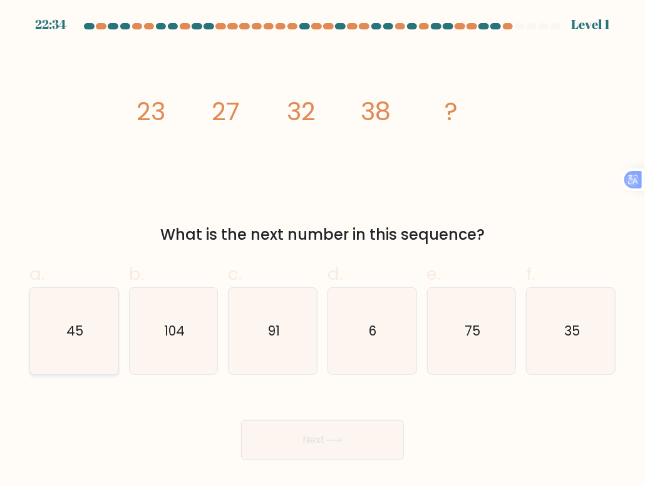
click at [322, 252] on input "a. 45" at bounding box center [322, 248] width 1 height 8
radio input "true"
click at [316, 429] on button "Next" at bounding box center [322, 440] width 163 height 40
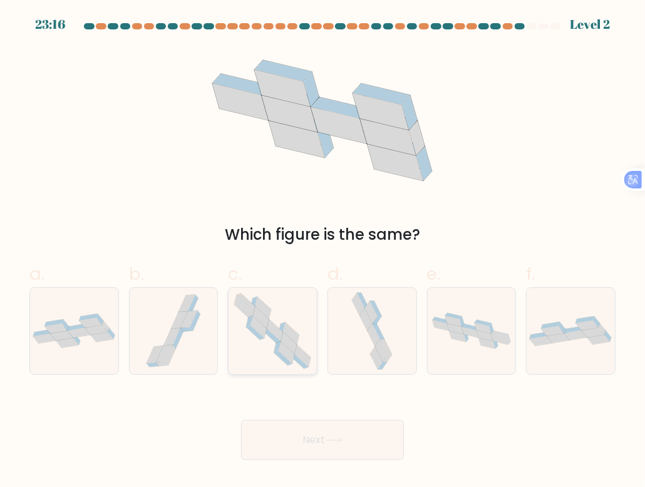
click at [289, 349] on icon at bounding box center [289, 343] width 16 height 22
click at [322, 252] on input "c." at bounding box center [322, 248] width 1 height 8
radio input "true"
click at [331, 455] on button "Next" at bounding box center [322, 440] width 163 height 40
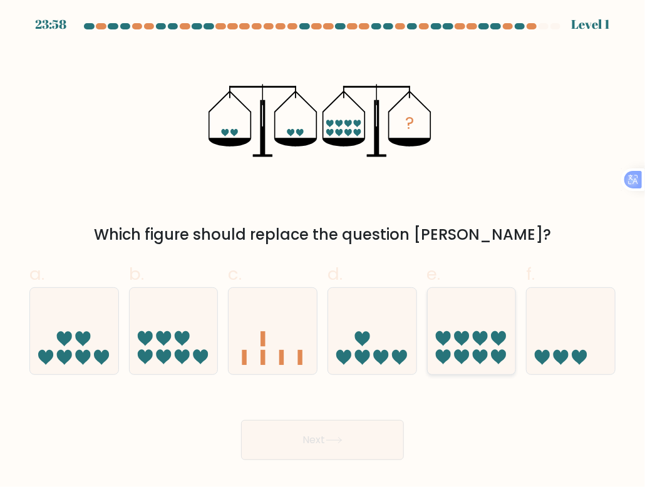
click at [450, 353] on icon at bounding box center [443, 357] width 15 height 15
click at [323, 252] on input "e." at bounding box center [322, 248] width 1 height 8
radio input "true"
click at [378, 426] on button "Next" at bounding box center [322, 440] width 163 height 40
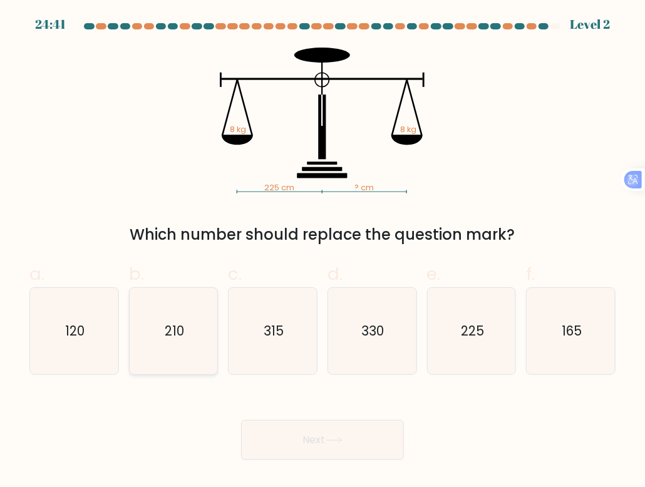
click at [167, 361] on icon "210" at bounding box center [173, 331] width 86 height 86
click at [322, 252] on input "b. 210" at bounding box center [322, 248] width 1 height 8
radio input "true"
click at [373, 457] on button "Next" at bounding box center [322, 440] width 163 height 40
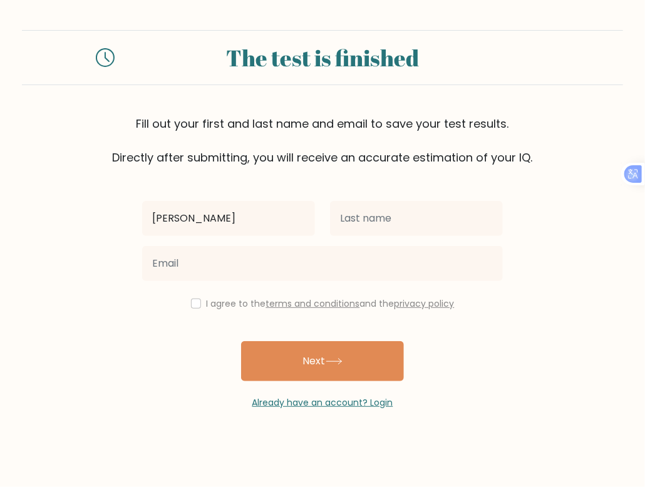
type input "pauline joy"
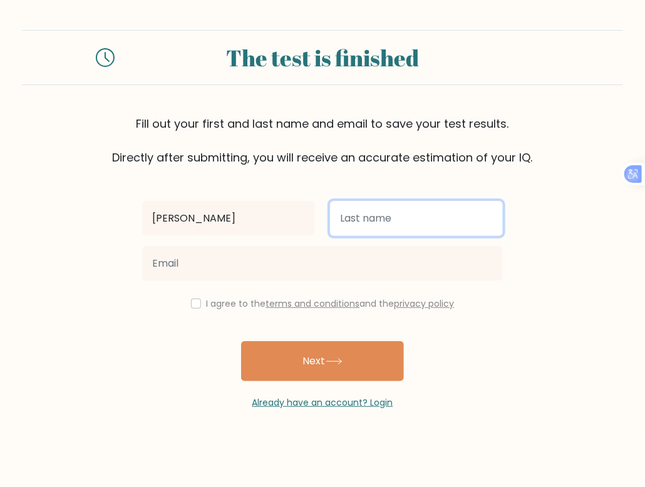
click at [392, 219] on input "text" at bounding box center [416, 218] width 173 height 35
type input "[PERSON_NAME]"
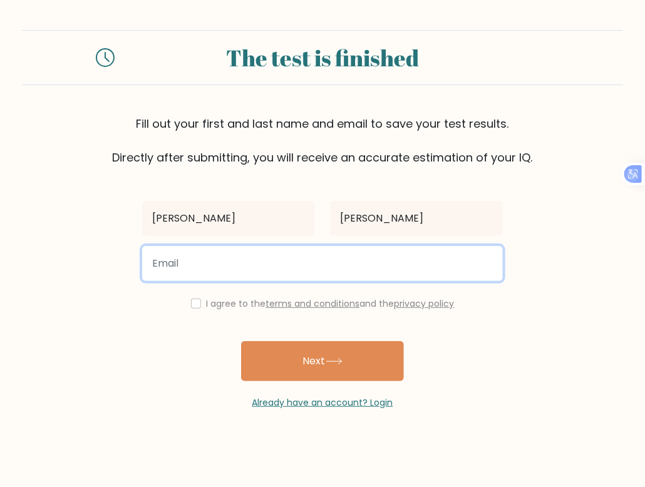
click at [273, 264] on input "email" at bounding box center [322, 263] width 361 height 35
type input "mariana1414esmeralda@gmail.com"
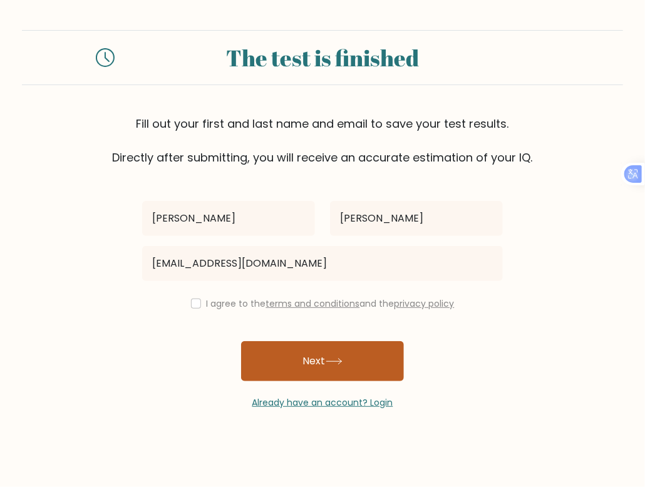
click at [311, 369] on button "Next" at bounding box center [322, 361] width 163 height 40
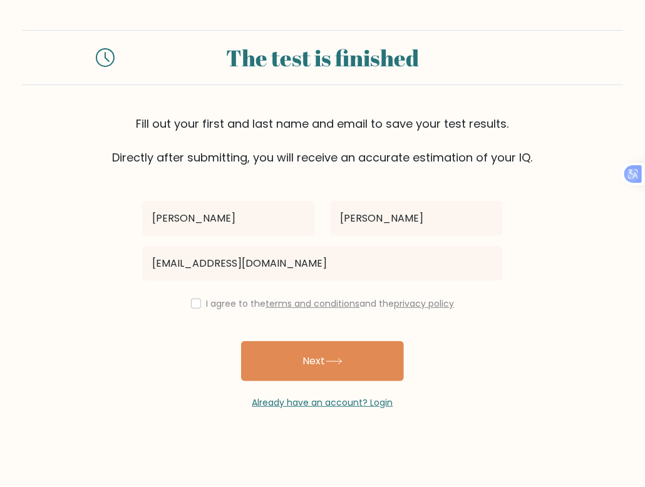
click at [198, 302] on div "I agree to the terms and conditions and the privacy policy" at bounding box center [323, 303] width 376 height 15
click at [200, 308] on div "I agree to the terms and conditions and the privacy policy" at bounding box center [323, 303] width 376 height 15
click at [193, 304] on input "checkbox" at bounding box center [196, 304] width 10 height 10
checkbox input "true"
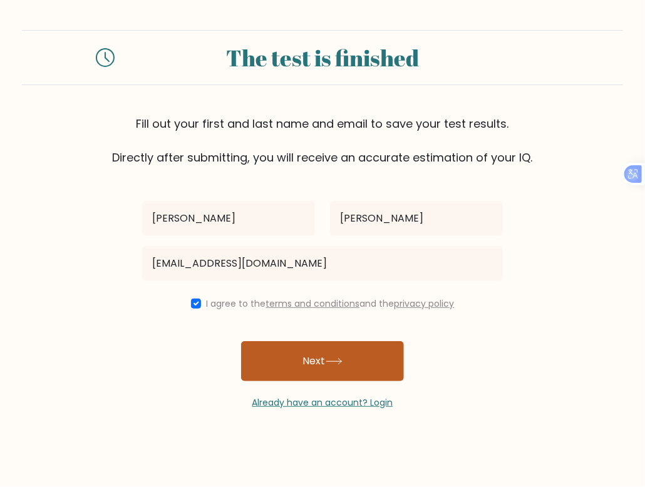
click at [298, 358] on button "Next" at bounding box center [322, 361] width 163 height 40
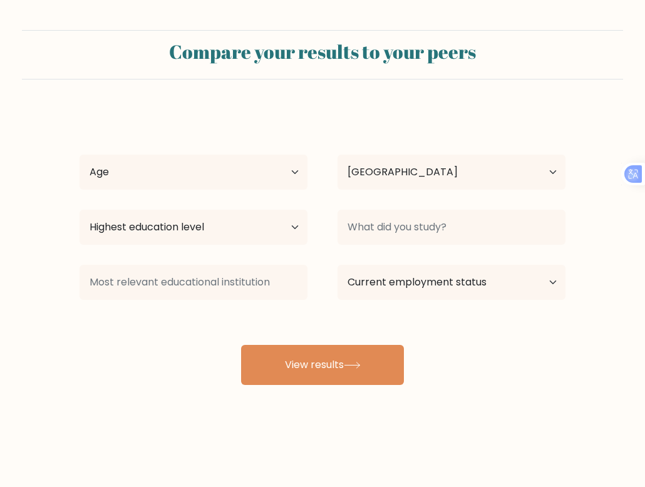
select select "PH"
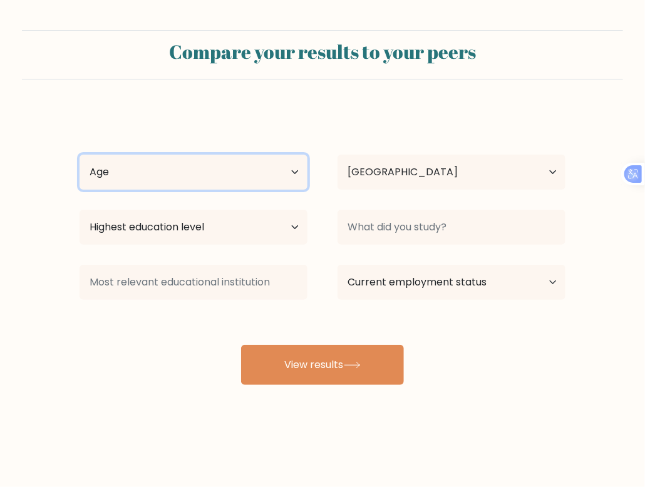
click at [284, 175] on select "Age Under [DEMOGRAPHIC_DATA] [DEMOGRAPHIC_DATA] [DEMOGRAPHIC_DATA] [DEMOGRAPHIC…" at bounding box center [194, 172] width 228 height 35
select select "25_34"
click at [80, 155] on select "Age Under [DEMOGRAPHIC_DATA] [DEMOGRAPHIC_DATA] [DEMOGRAPHIC_DATA] [DEMOGRAPHIC…" at bounding box center [194, 172] width 228 height 35
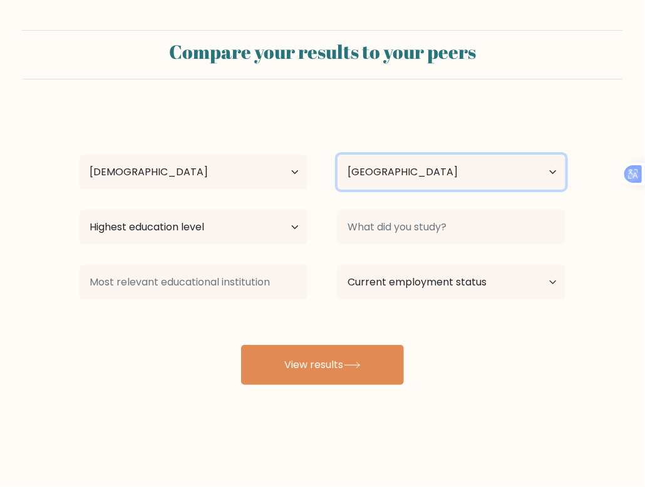
click at [433, 172] on select "Country [GEOGRAPHIC_DATA] [GEOGRAPHIC_DATA] [GEOGRAPHIC_DATA] [US_STATE] [GEOGR…" at bounding box center [451, 172] width 228 height 35
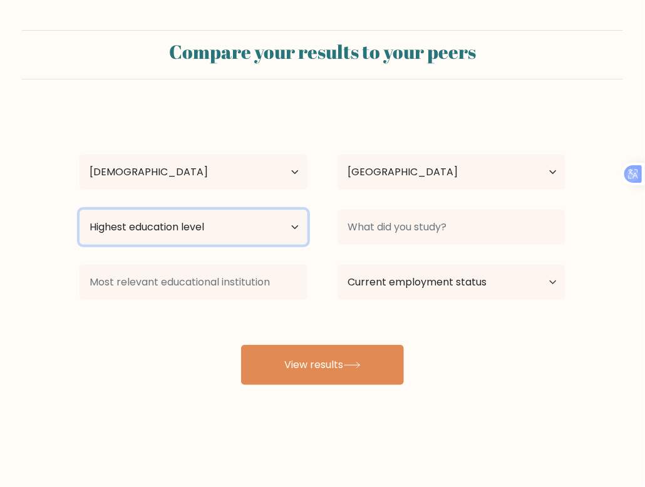
click at [219, 227] on select "Highest education level No schooling Primary Lower Secondary Upper Secondary Oc…" at bounding box center [194, 227] width 228 height 35
select select "bachelors_degree"
click at [80, 210] on select "Highest education level No schooling Primary Lower Secondary Upper Secondary Oc…" at bounding box center [194, 227] width 228 height 35
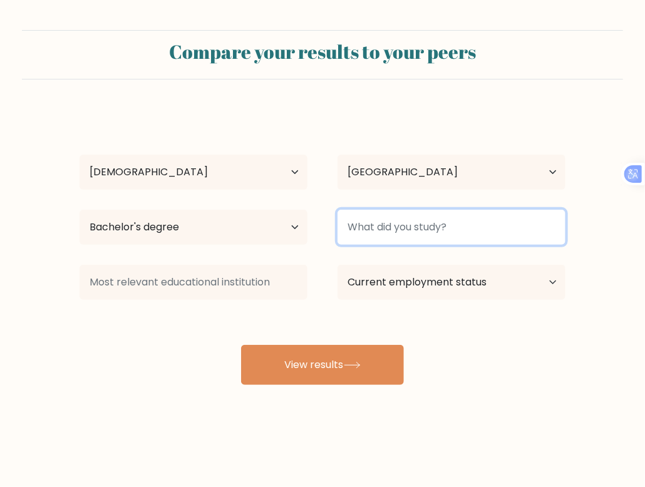
click at [386, 237] on input at bounding box center [451, 227] width 228 height 35
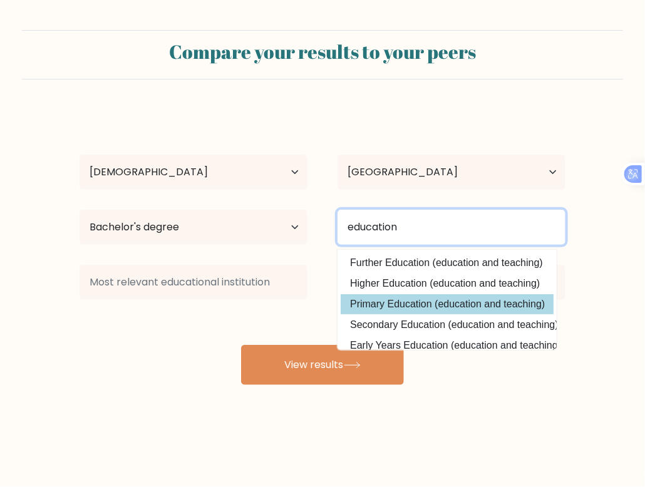
scroll to position [63, 0]
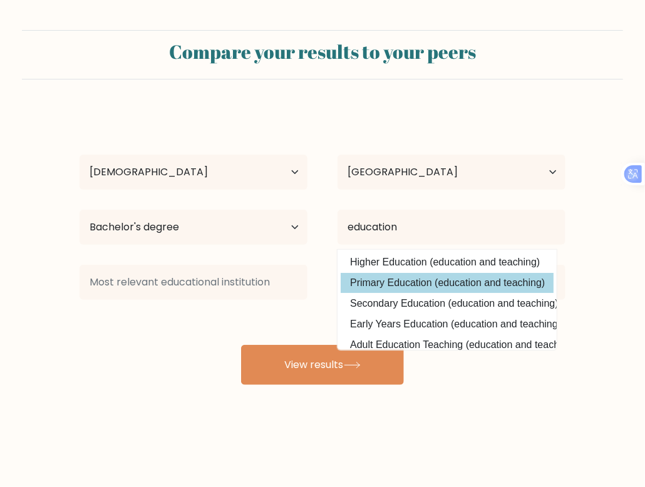
click at [480, 285] on option "Primary Education (education and teaching)" at bounding box center [447, 283] width 213 height 20
type input "Primary Education"
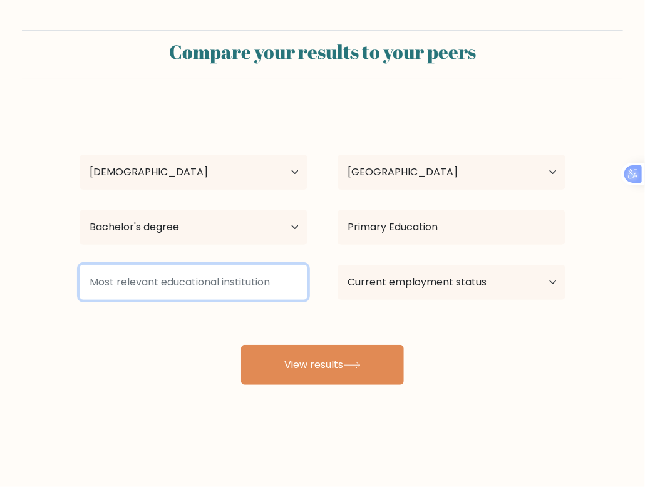
click at [249, 273] on input at bounding box center [194, 282] width 228 height 35
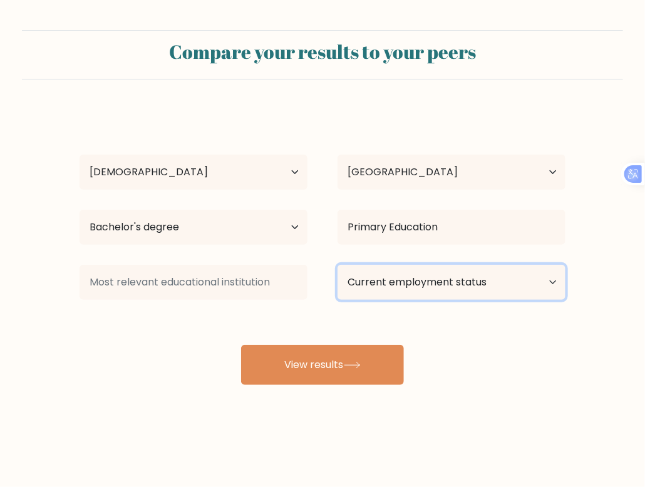
click at [456, 296] on select "Current employment status Employed Student Retired Other / prefer not to answer" at bounding box center [451, 282] width 228 height 35
select select "employed"
click at [337, 265] on select "Current employment status Employed Student Retired Other / prefer not to answer" at bounding box center [451, 282] width 228 height 35
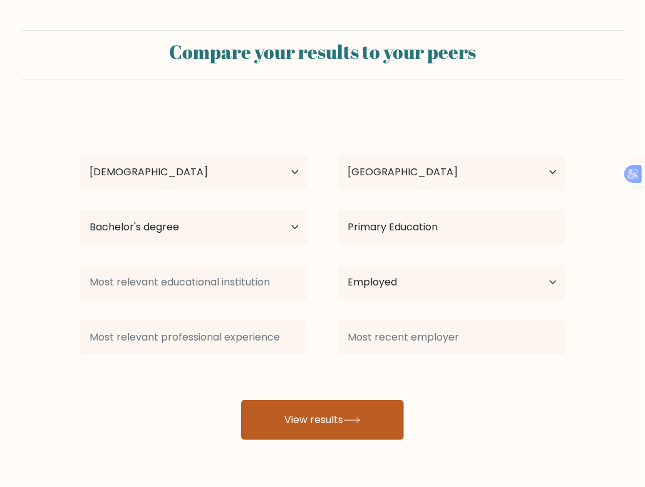
click at [374, 417] on button "View results" at bounding box center [322, 420] width 163 height 40
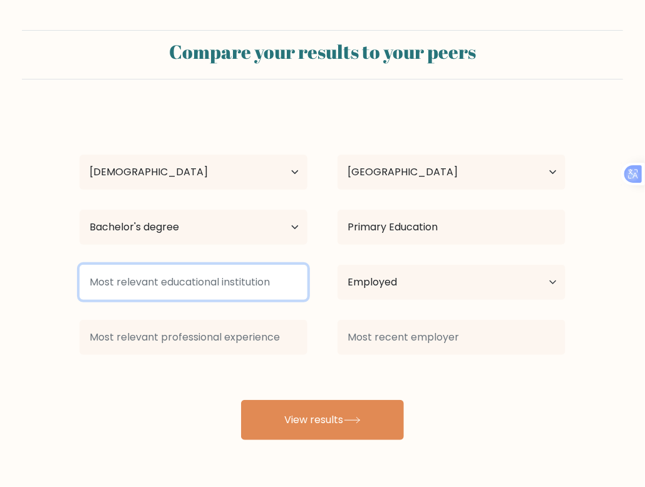
click at [188, 281] on input at bounding box center [194, 282] width 228 height 35
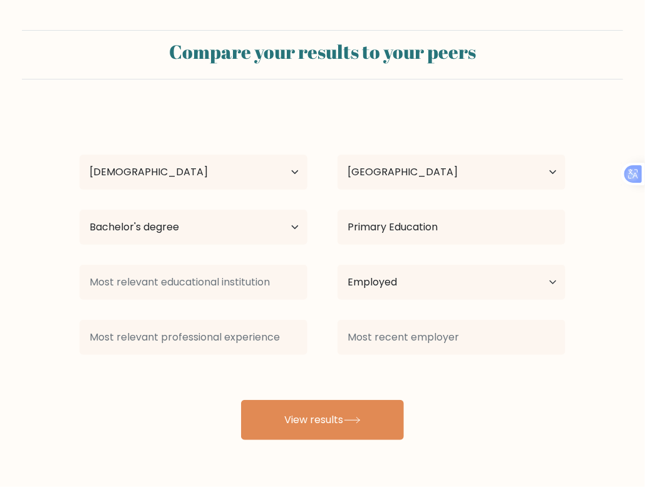
click at [175, 381] on div "pauline joy esmeralda Age Under 18 years old 18-24 years old 25-34 years old 35…" at bounding box center [322, 275] width 501 height 331
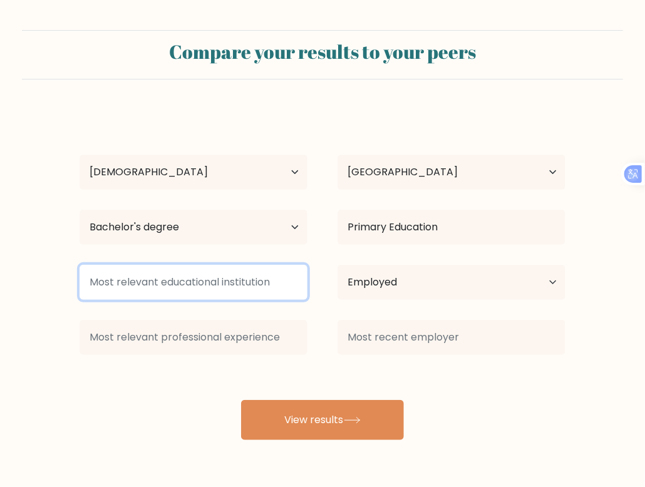
click at [188, 284] on input at bounding box center [194, 282] width 228 height 35
type input "online"
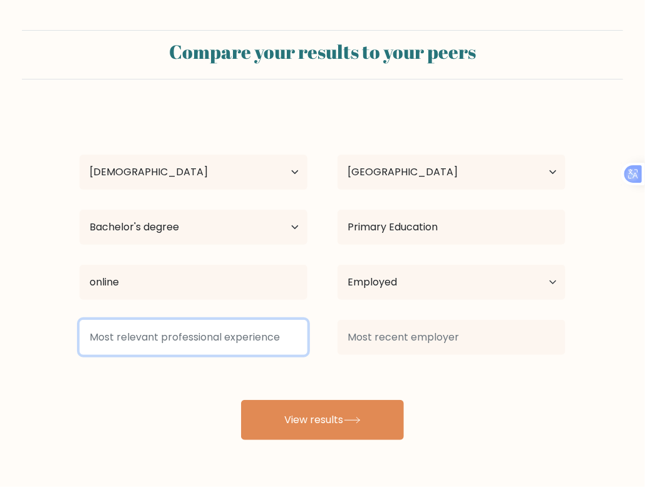
click at [271, 333] on input at bounding box center [194, 337] width 228 height 35
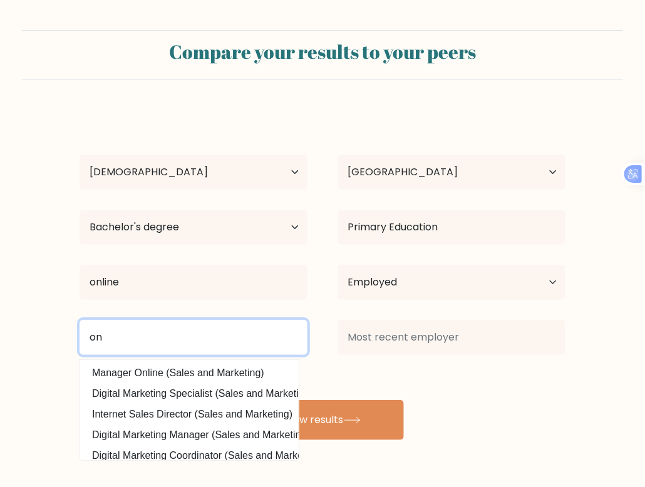
type input "o"
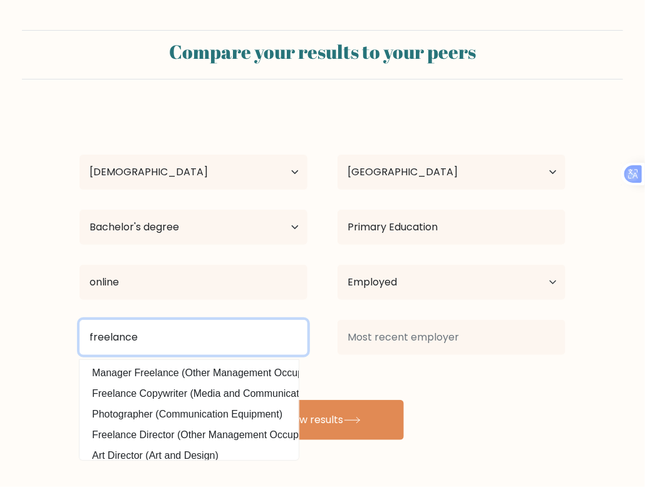
type input "freelance"
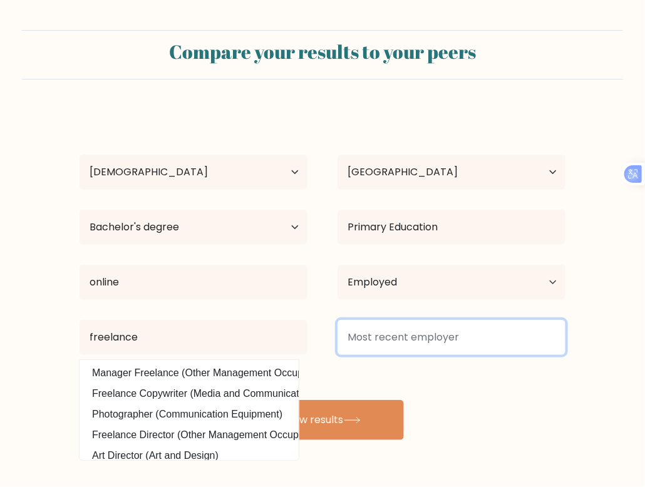
click at [538, 325] on input at bounding box center [451, 337] width 228 height 35
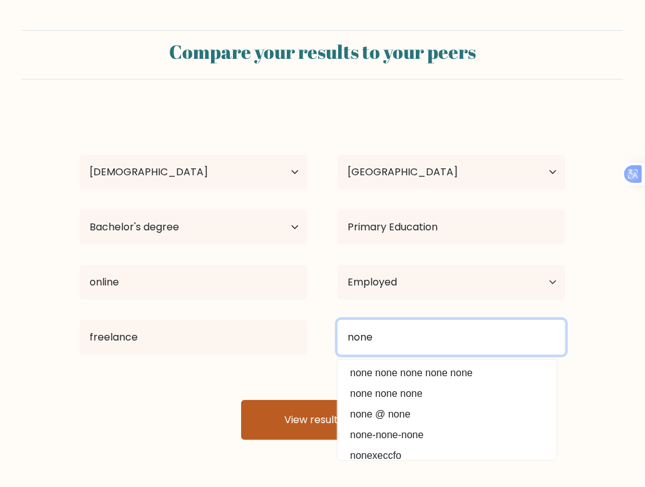
type input "none"
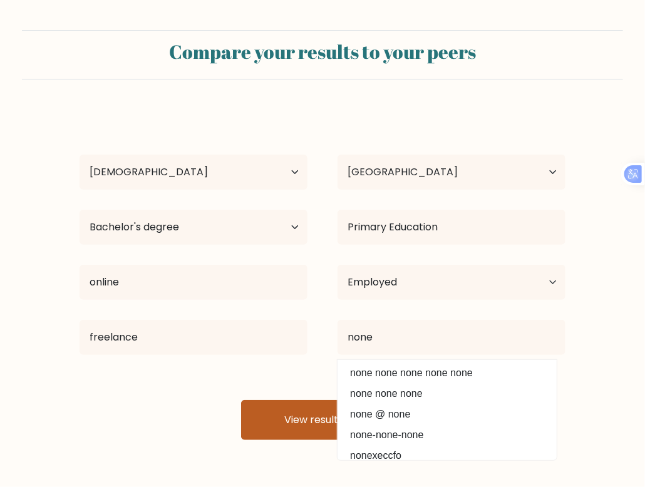
click at [281, 405] on button "View results" at bounding box center [322, 420] width 163 height 40
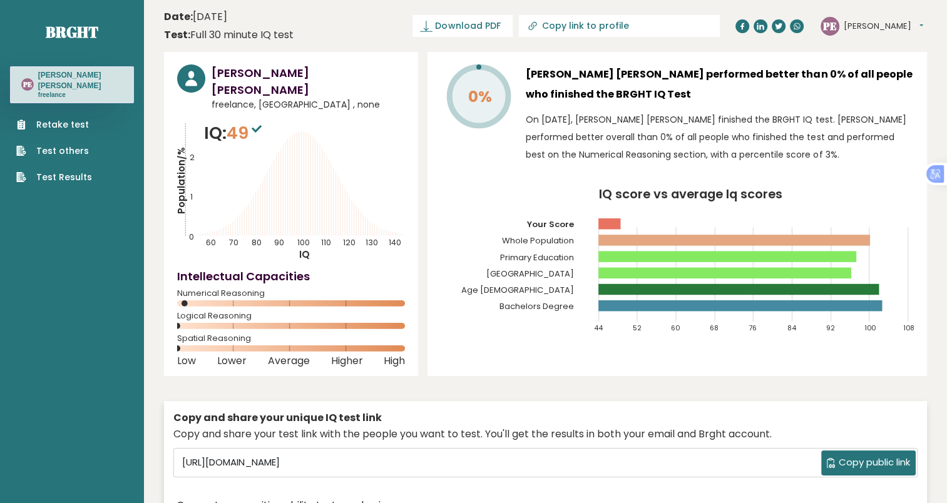
click at [288, 213] on icon at bounding box center [288, 188] width 0 height 96
